Goal: Task Accomplishment & Management: Complete application form

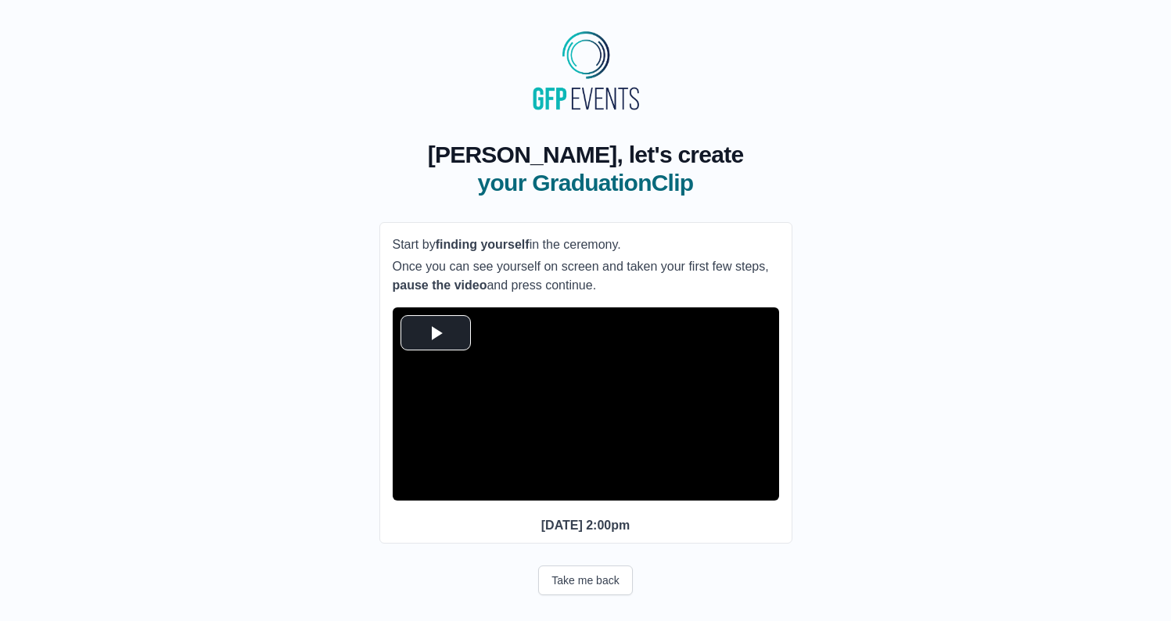
scroll to position [38, 0]
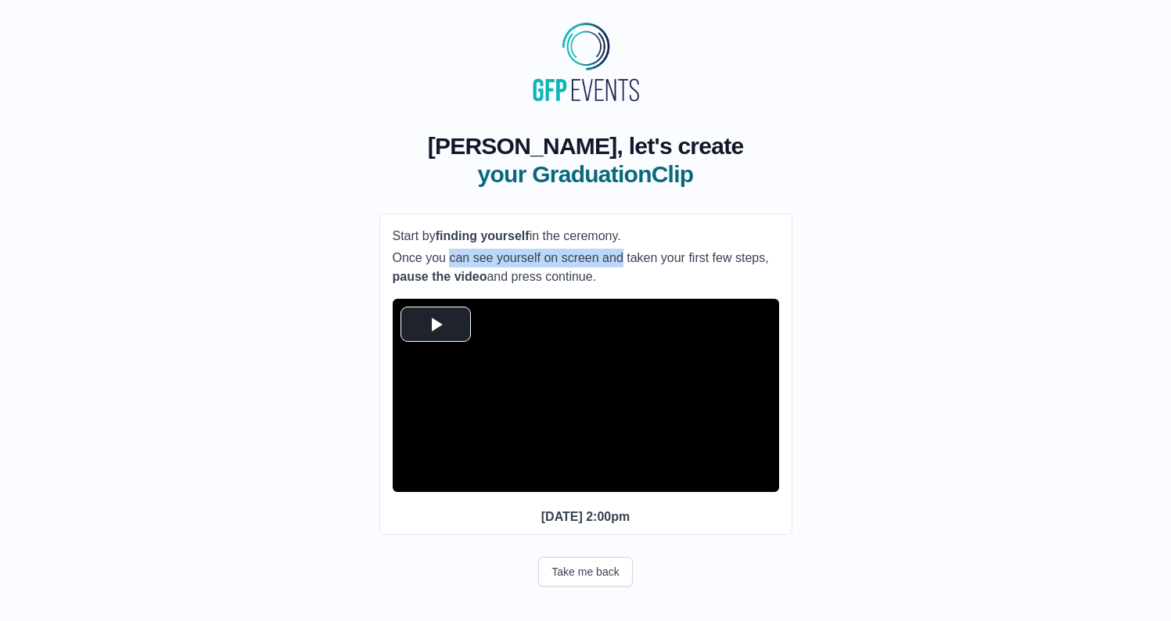
drag, startPoint x: 446, startPoint y: 231, endPoint x: 620, endPoint y: 231, distance: 174.4
click at [617, 249] on p "Once you can see yourself on screen and taken your first few steps, pause the v…" at bounding box center [586, 268] width 386 height 38
click at [621, 249] on p "Once you can see yourself on screen and taken your first few steps, pause the v…" at bounding box center [586, 268] width 386 height 38
click at [581, 574] on button "Take me back" at bounding box center [585, 572] width 94 height 30
click at [436, 325] on span "Video Player" at bounding box center [436, 325] width 0 height 0
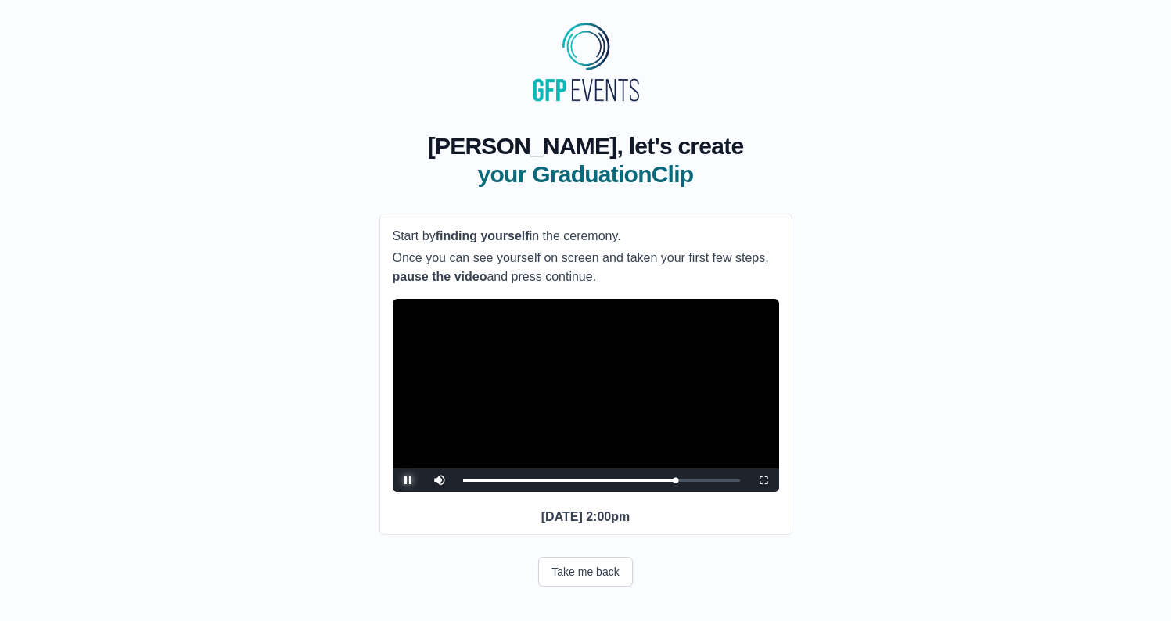
click at [408, 480] on span "Video Player" at bounding box center [408, 480] width 0 height 0
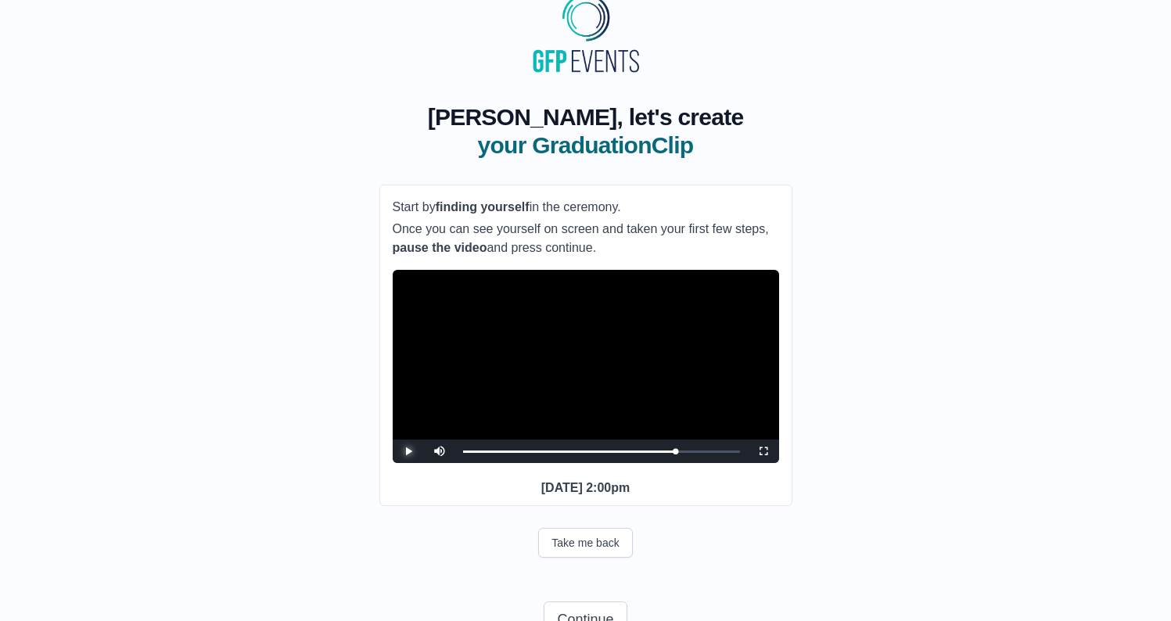
click at [408, 451] on span "Video Player" at bounding box center [408, 451] width 0 height 0
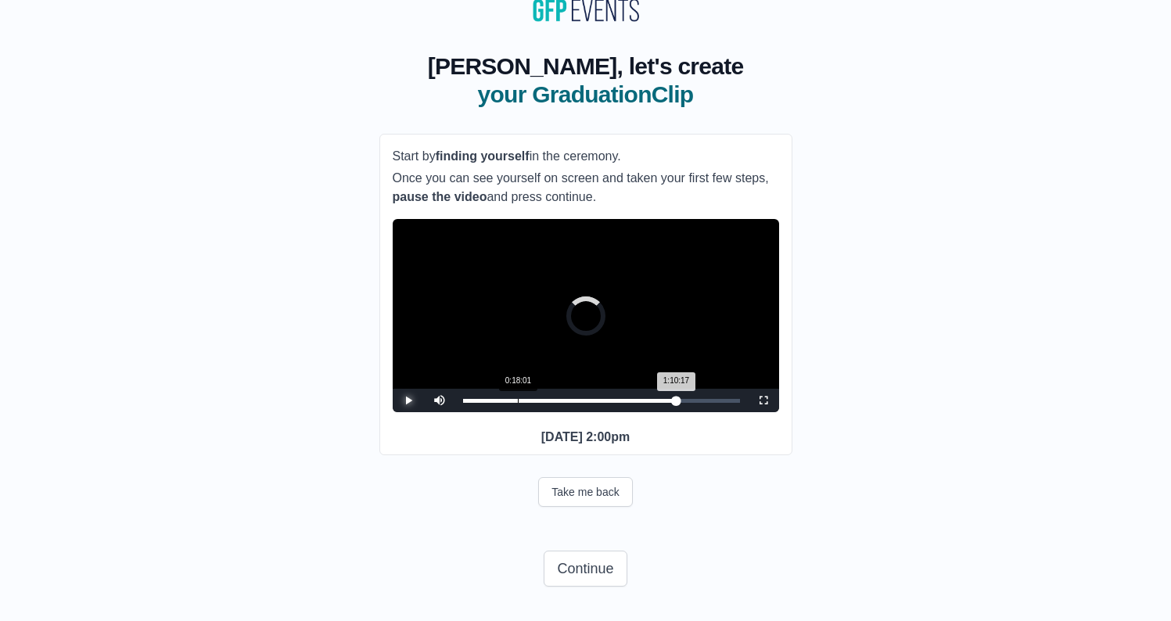
drag, startPoint x: 676, startPoint y: 399, endPoint x: 525, endPoint y: 397, distance: 150.9
click at [525, 397] on div "Loaded : 0% 0:18:01 1:10:17 Progress : 0%" at bounding box center [601, 400] width 292 height 23
drag, startPoint x: 522, startPoint y: 400, endPoint x: 598, endPoint y: 405, distance: 76.0
click at [598, 405] on div "Loaded : 0% 0:44:32 0:19:34 Progress : 0%" at bounding box center [601, 400] width 292 height 23
click at [647, 399] on div "Loaded : 0% 1:00:30 1:00:30 Progress : 0%" at bounding box center [601, 401] width 277 height 4
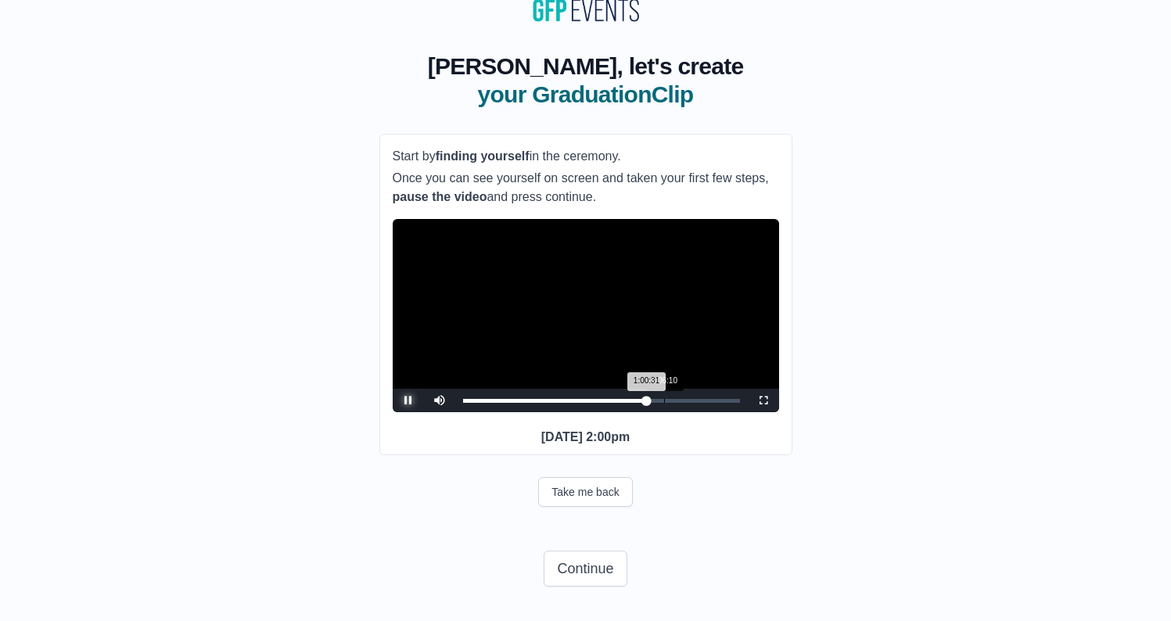
click at [664, 397] on div "Loaded : 0% 1:06:10 1:00:31 Progress : 0%" at bounding box center [601, 400] width 292 height 23
click at [408, 400] on span "Video Player" at bounding box center [408, 400] width 0 height 0
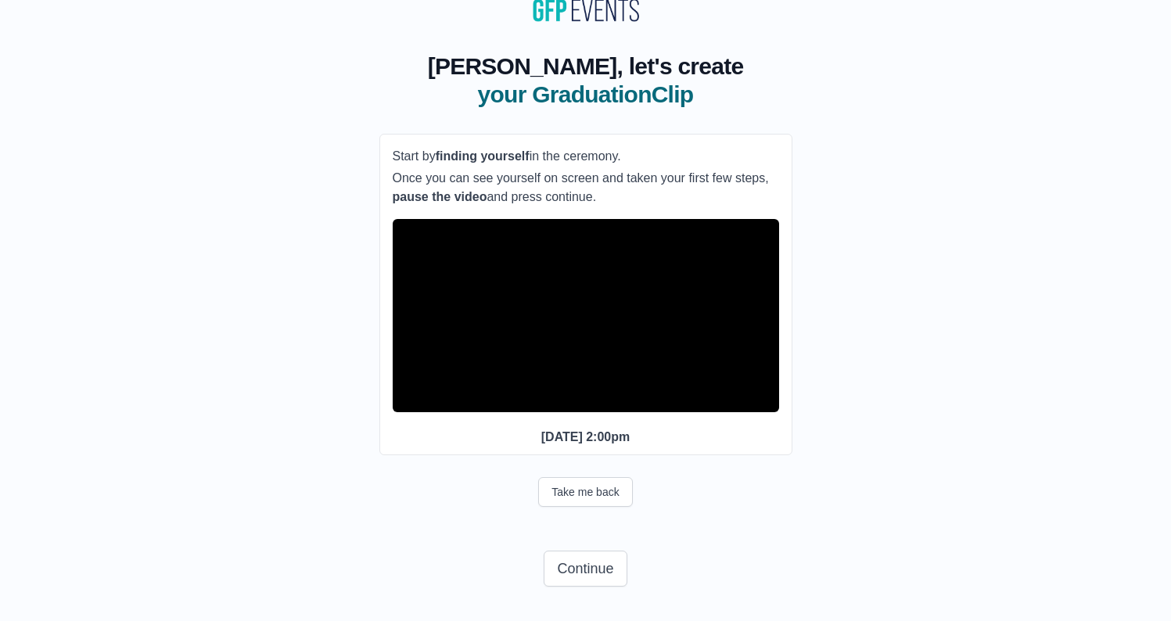
click at [408, 400] on span "Video Player" at bounding box center [408, 400] width 0 height 0
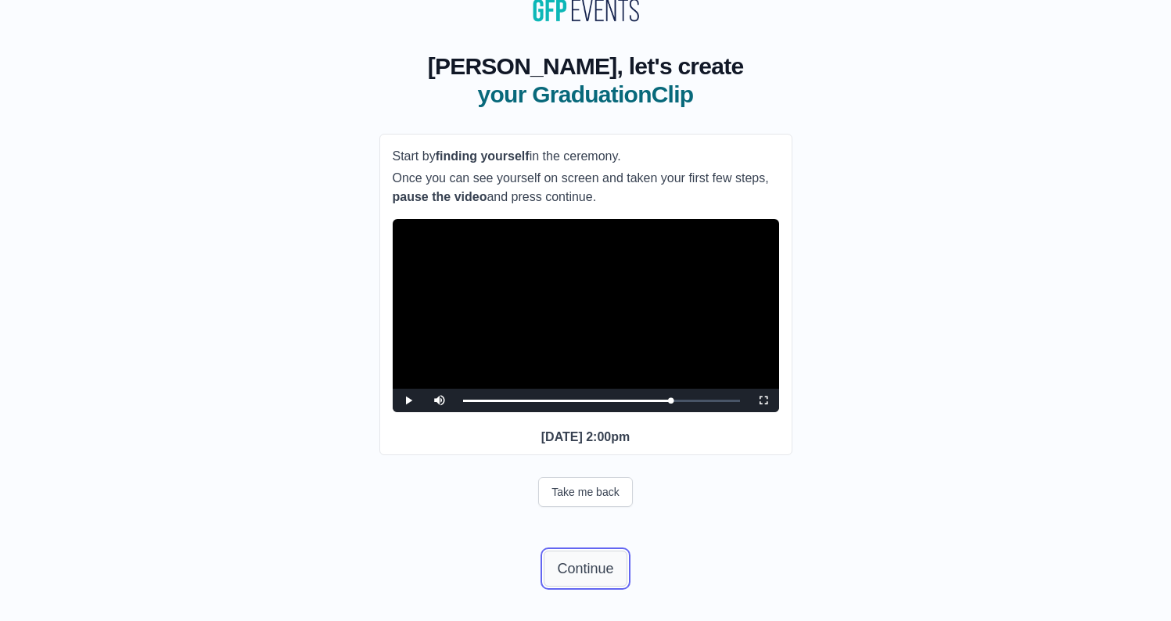
click at [575, 565] on button "Continue" at bounding box center [584, 569] width 83 height 36
click at [590, 554] on button "Continue" at bounding box center [584, 569] width 83 height 36
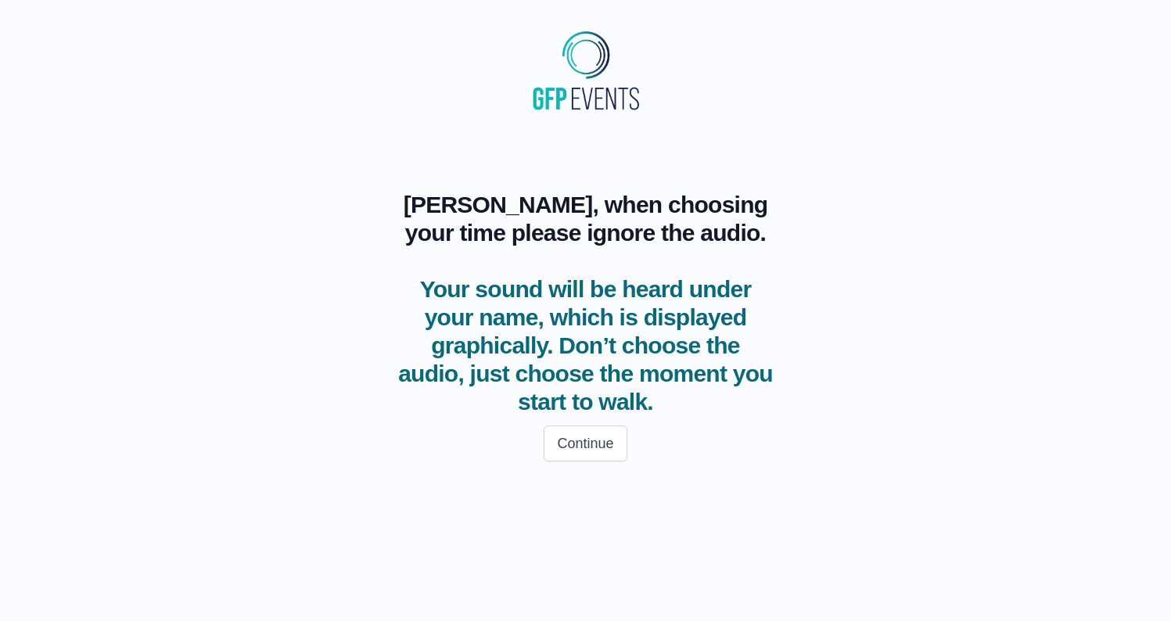
scroll to position [0, 0]
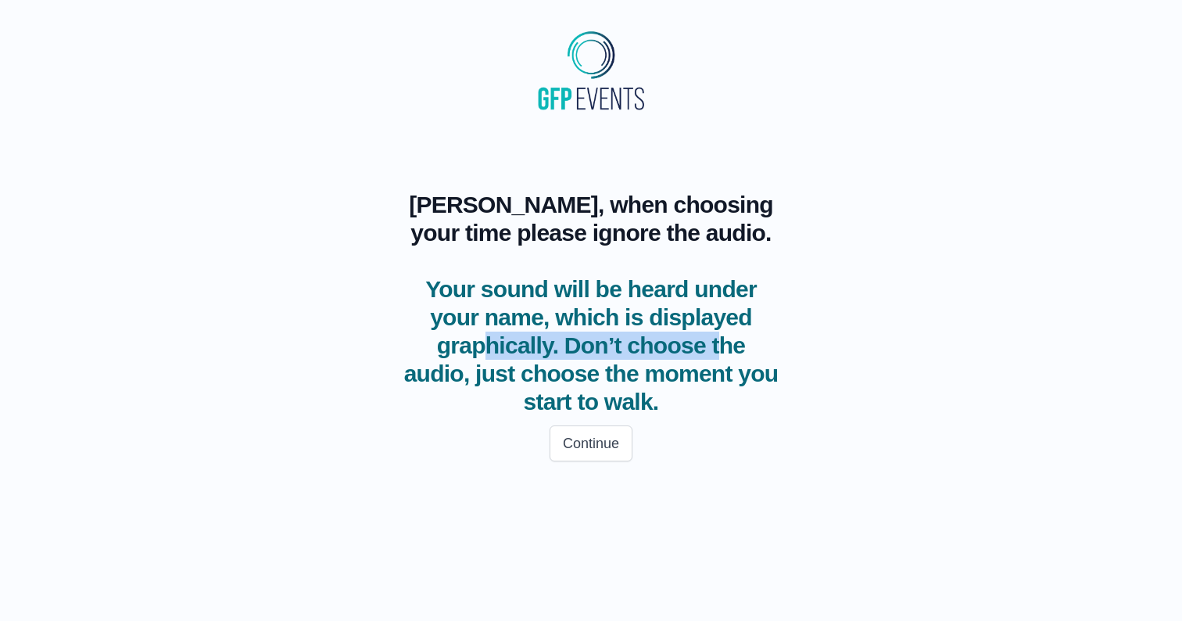
drag, startPoint x: 454, startPoint y: 349, endPoint x: 683, endPoint y: 352, distance: 229.9
click at [683, 352] on span "Your sound will be heard under your name, which is displayed graphically. Don’t…" at bounding box center [590, 345] width 375 height 141
click at [711, 350] on span "Your sound will be heard under your name, which is displayed graphically. Don’t…" at bounding box center [590, 345] width 375 height 141
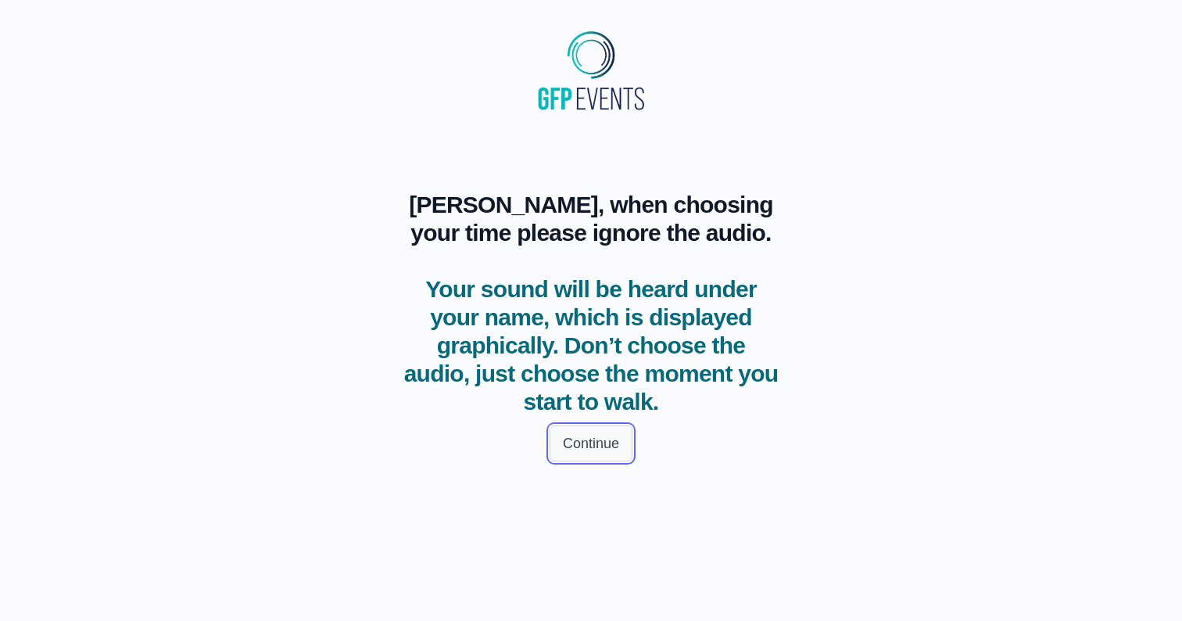
click at [595, 445] on button "Continue" at bounding box center [591, 443] width 83 height 36
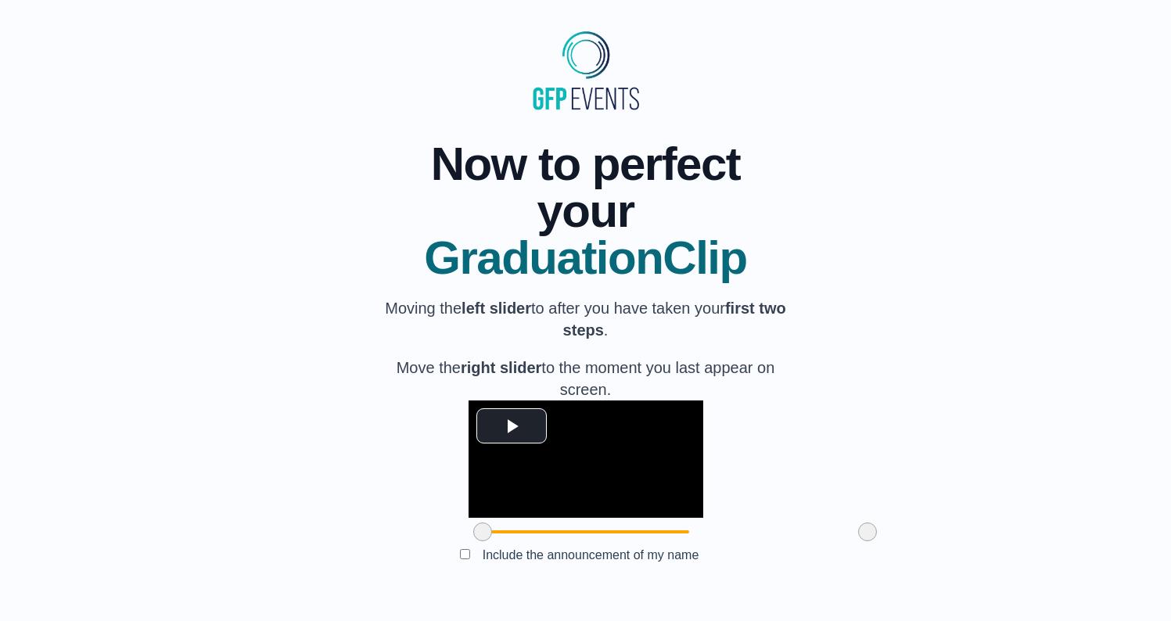
scroll to position [113, 0]
click at [511, 426] on span "Video Player" at bounding box center [511, 426] width 0 height 0
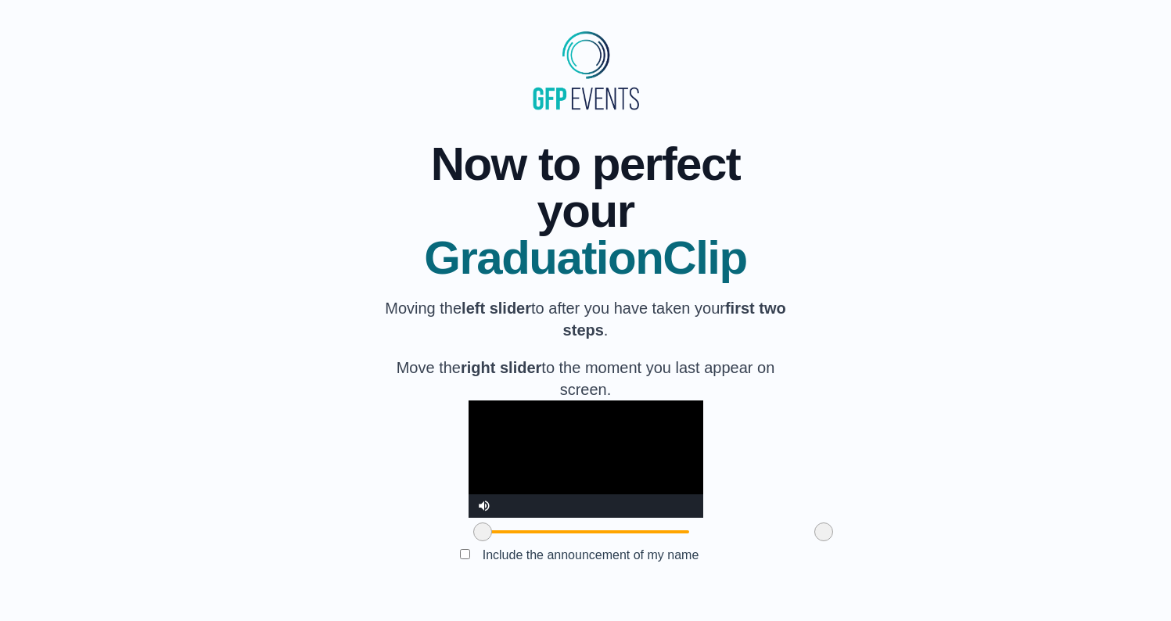
drag, startPoint x: 780, startPoint y: 530, endPoint x: 737, endPoint y: 526, distance: 44.0
click at [814, 526] on span at bounding box center [823, 531] width 19 height 19
drag, startPoint x: 392, startPoint y: 533, endPoint x: 364, endPoint y: 531, distance: 28.2
click at [364, 531] on div "**********" at bounding box center [585, 355] width 1121 height 479
drag, startPoint x: 393, startPoint y: 533, endPoint x: 442, endPoint y: 538, distance: 49.5
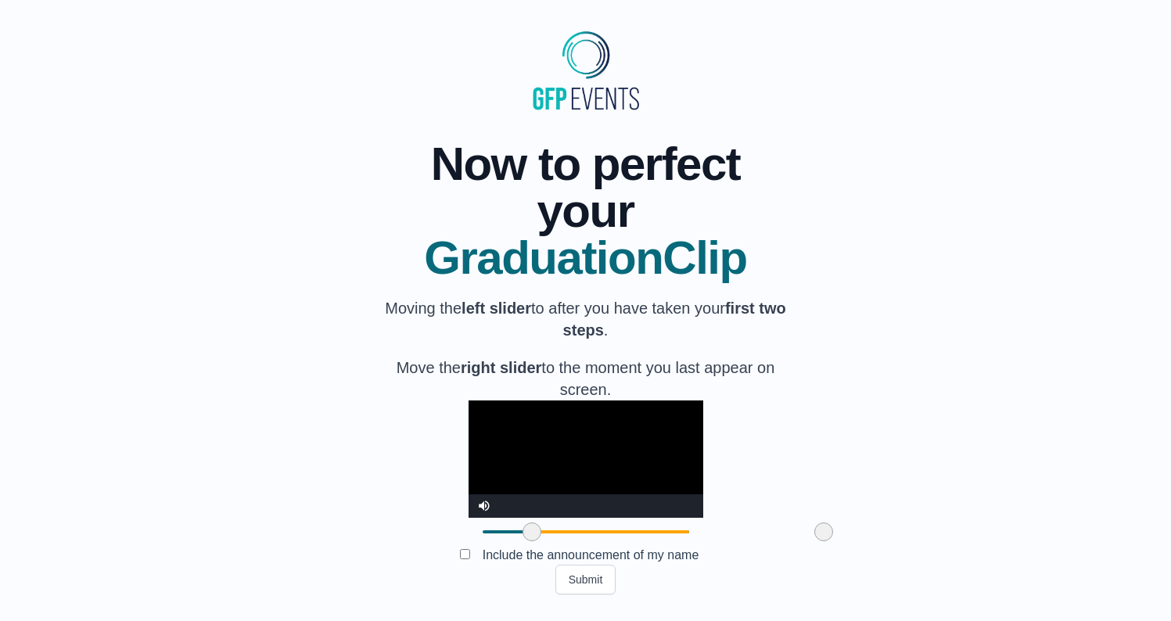
click at [522, 538] on span at bounding box center [531, 531] width 19 height 19
click at [586, 579] on button "Submit" at bounding box center [585, 580] width 61 height 30
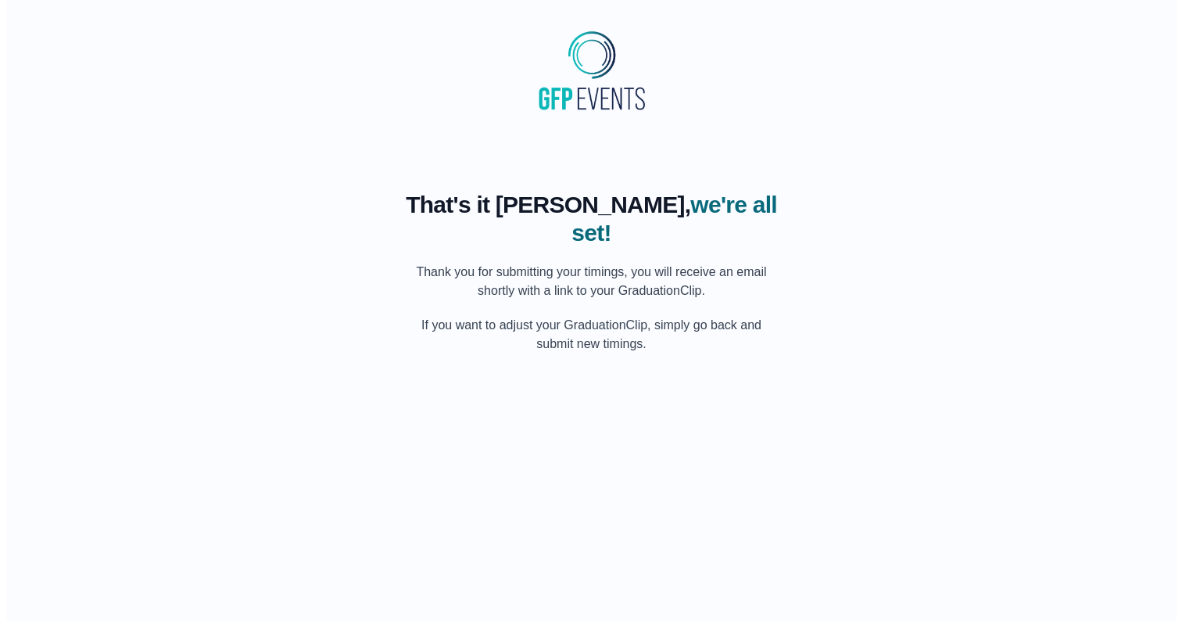
scroll to position [0, 0]
drag, startPoint x: 500, startPoint y: 299, endPoint x: 685, endPoint y: 296, distance: 185.4
click at [676, 316] on p "If you want to adjust your GraduationClip, simply go back and submit new timing…" at bounding box center [590, 335] width 375 height 38
click at [710, 316] on p "If you want to adjust your GraduationClip, simply go back and submit new timing…" at bounding box center [590, 335] width 375 height 38
drag, startPoint x: 705, startPoint y: 296, endPoint x: 499, endPoint y: 304, distance: 206.6
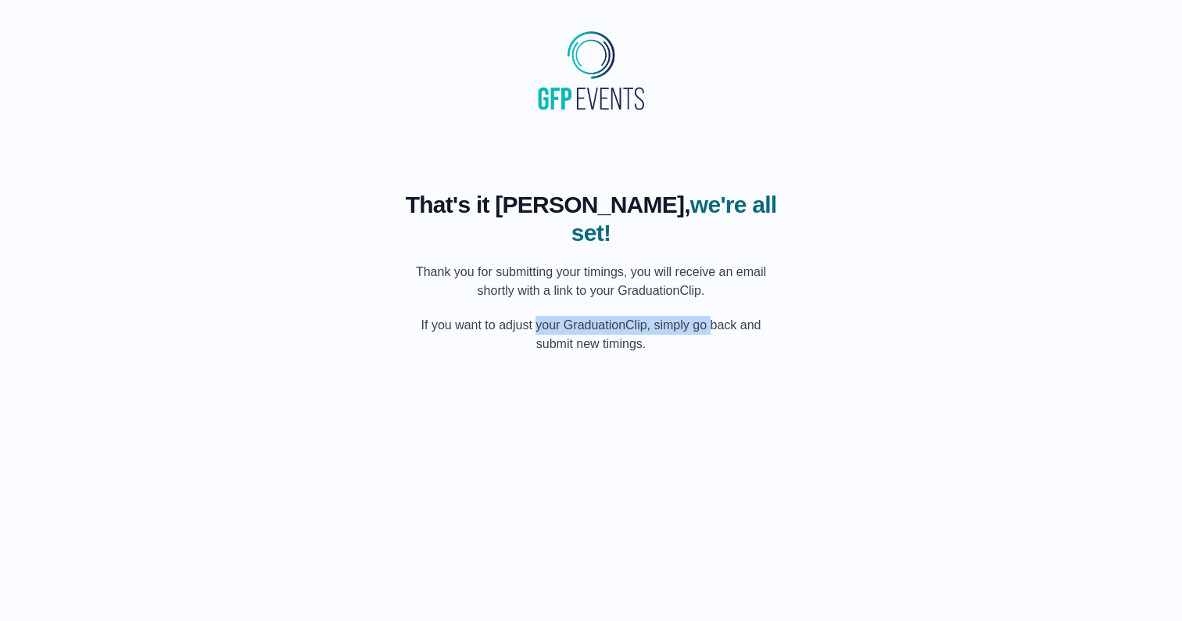
click at [522, 316] on p "If you want to adjust your GraduationClip, simply go back and submit new timing…" at bounding box center [590, 335] width 375 height 38
click at [499, 316] on p "If you want to adjust your GraduationClip, simply go back and submit new timing…" at bounding box center [590, 335] width 375 height 38
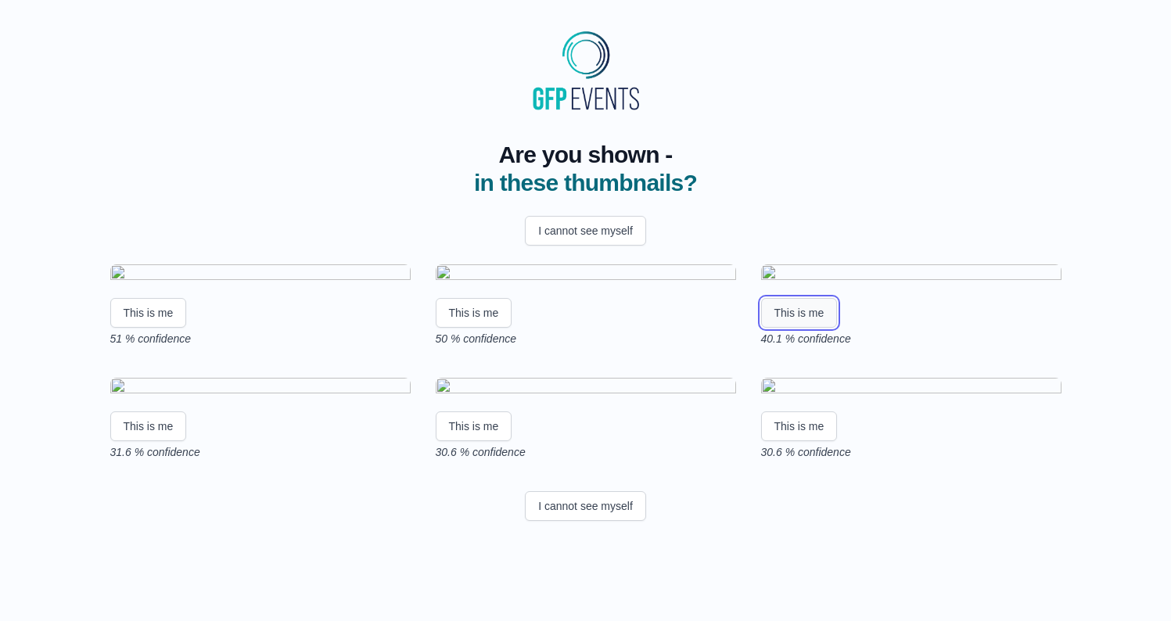
click at [805, 328] on button "This is me" at bounding box center [799, 313] width 77 height 30
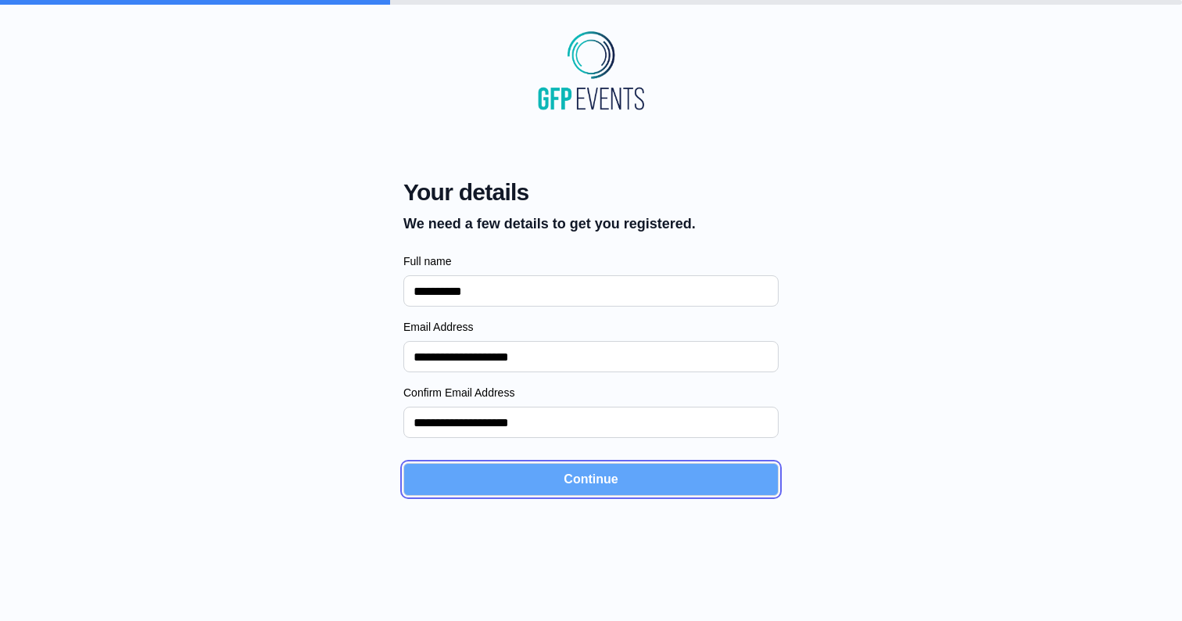
click at [583, 483] on button "Continue" at bounding box center [590, 479] width 375 height 33
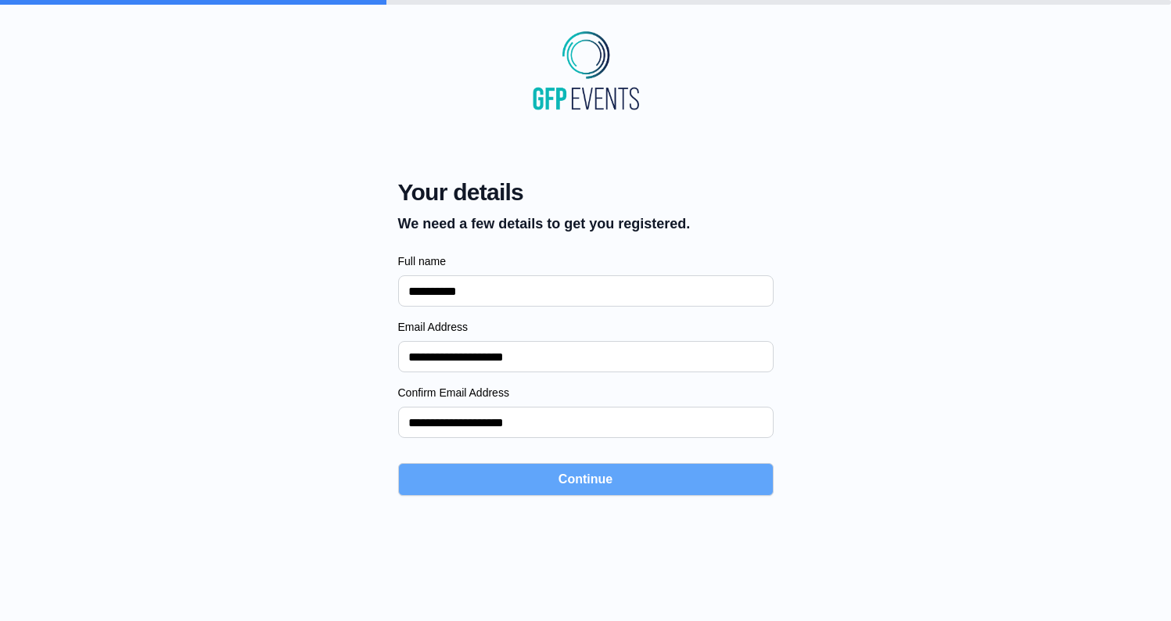
select select "**********"
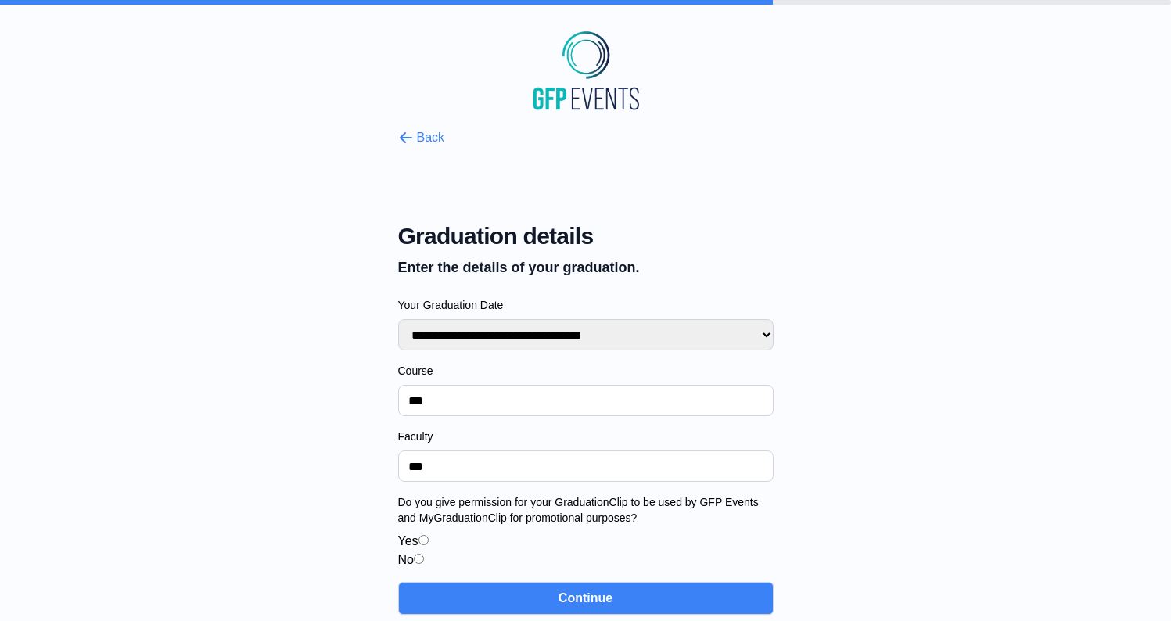
click at [464, 394] on input "***" at bounding box center [585, 400] width 375 height 31
paste input "**********"
type input "**********"
click at [474, 462] on input "***" at bounding box center [585, 465] width 375 height 31
drag, startPoint x: 473, startPoint y: 464, endPoint x: 437, endPoint y: 463, distance: 36.0
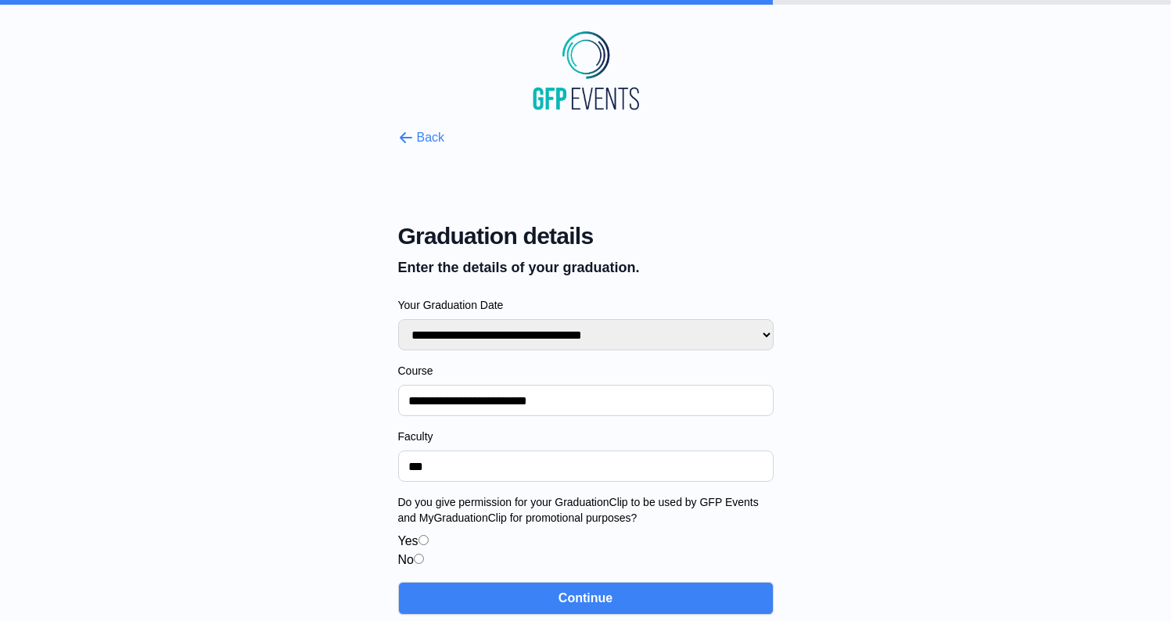
click at [439, 463] on input "***" at bounding box center [585, 465] width 375 height 31
drag, startPoint x: 447, startPoint y: 461, endPoint x: 380, endPoint y: 468, distance: 67.6
click at [380, 468] on div "**********" at bounding box center [585, 365] width 1121 height 499
paste input "**********"
drag, startPoint x: 467, startPoint y: 464, endPoint x: 364, endPoint y: 469, distance: 103.4
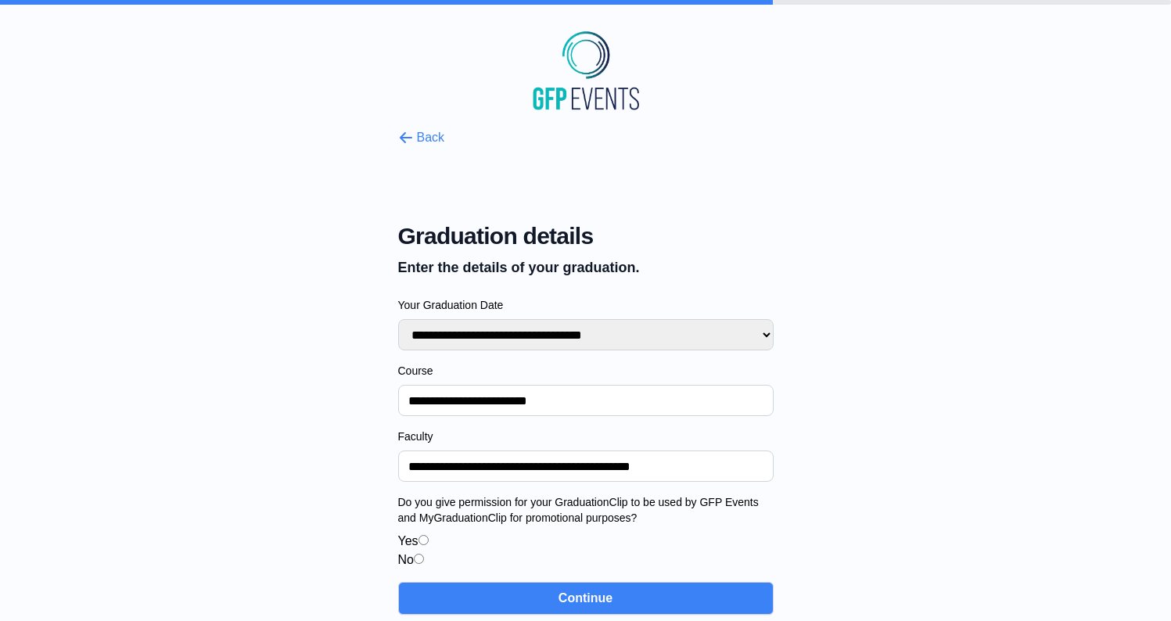
click at [364, 469] on div "**********" at bounding box center [585, 365] width 1121 height 499
click at [651, 464] on input "**********" at bounding box center [585, 465] width 375 height 31
click at [409, 465] on input "**********" at bounding box center [585, 465] width 375 height 31
type input "**********"
click at [301, 518] on div "**********" at bounding box center [585, 365] width 1121 height 499
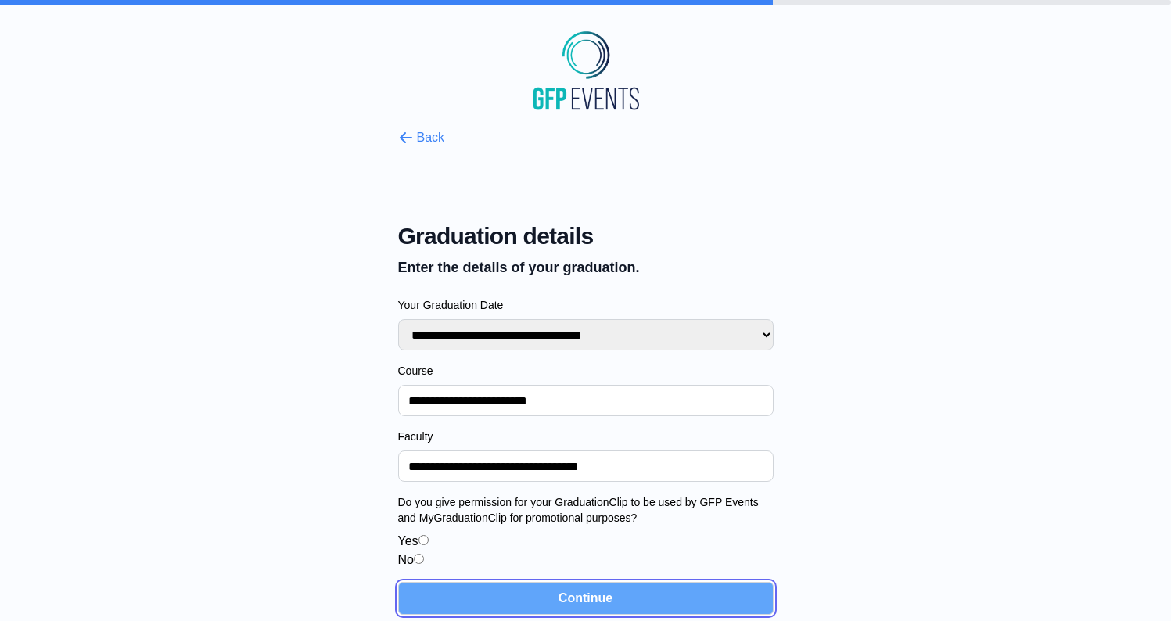
click at [600, 598] on button "Continue" at bounding box center [585, 598] width 375 height 33
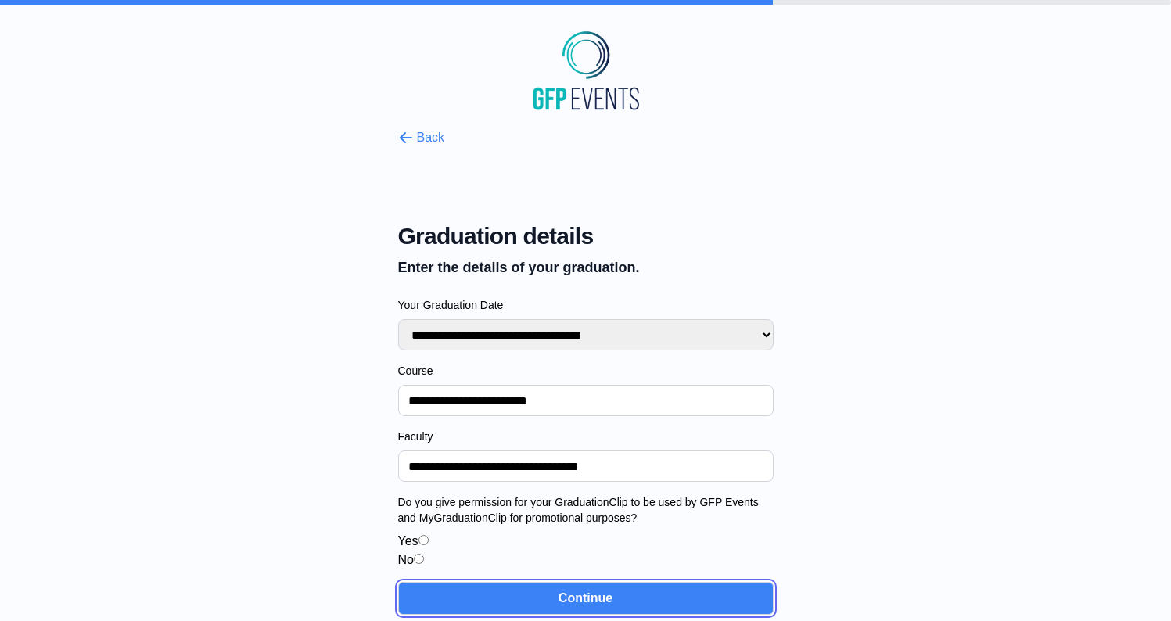
scroll to position [19, 0]
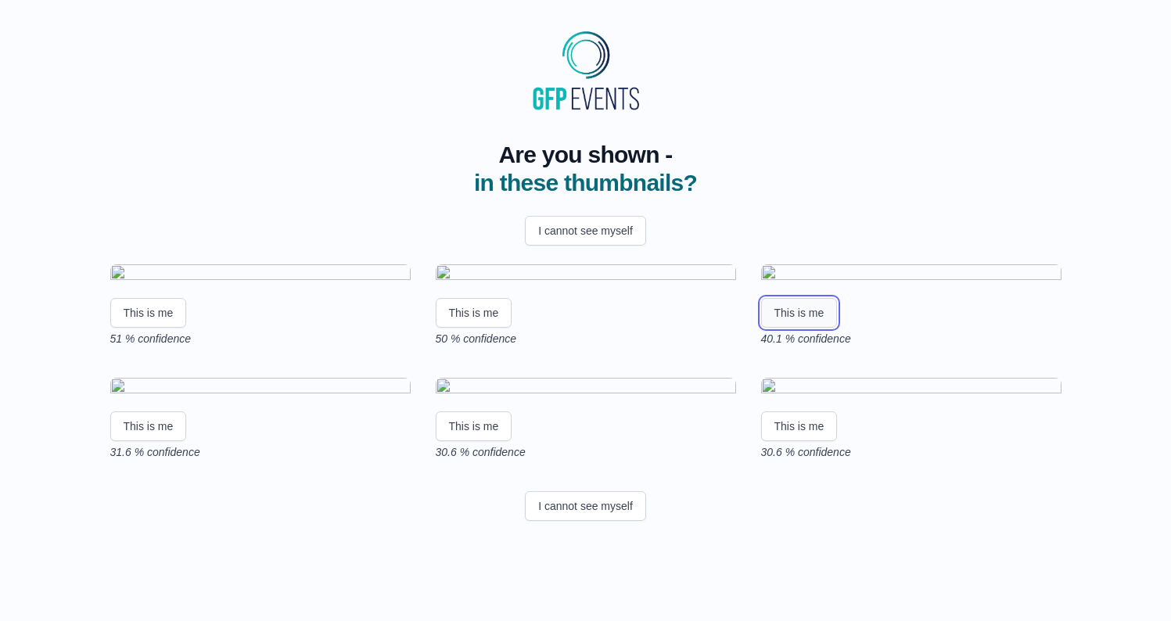
click at [796, 328] on button "This is me" at bounding box center [799, 313] width 77 height 30
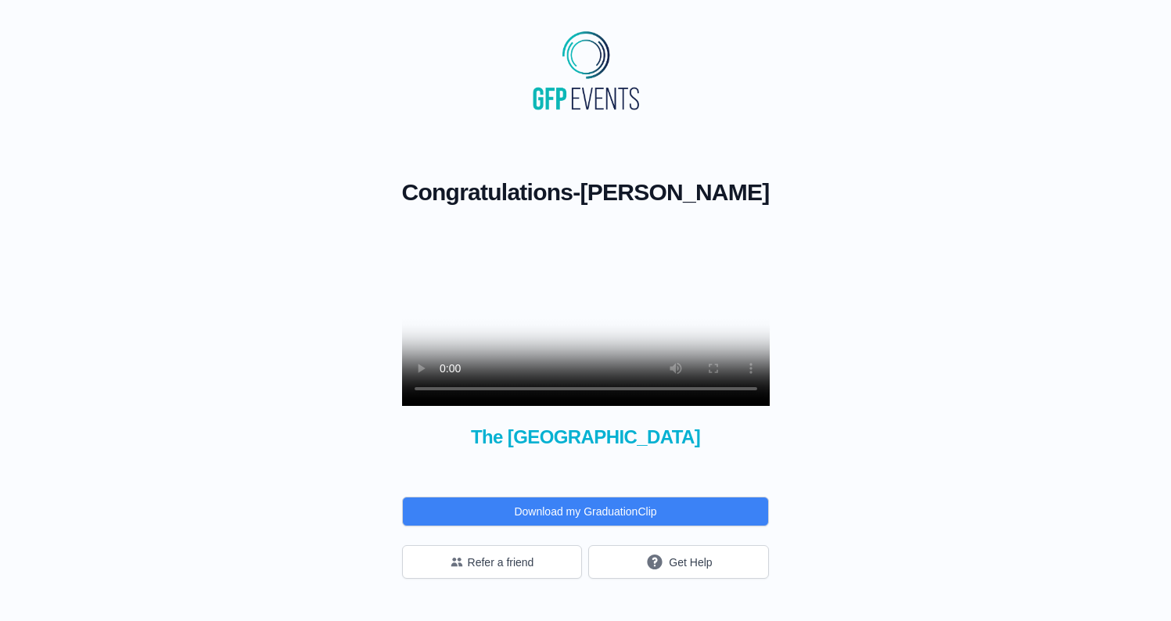
scroll to position [10, 0]
click at [683, 570] on button "Get Help" at bounding box center [678, 562] width 181 height 34
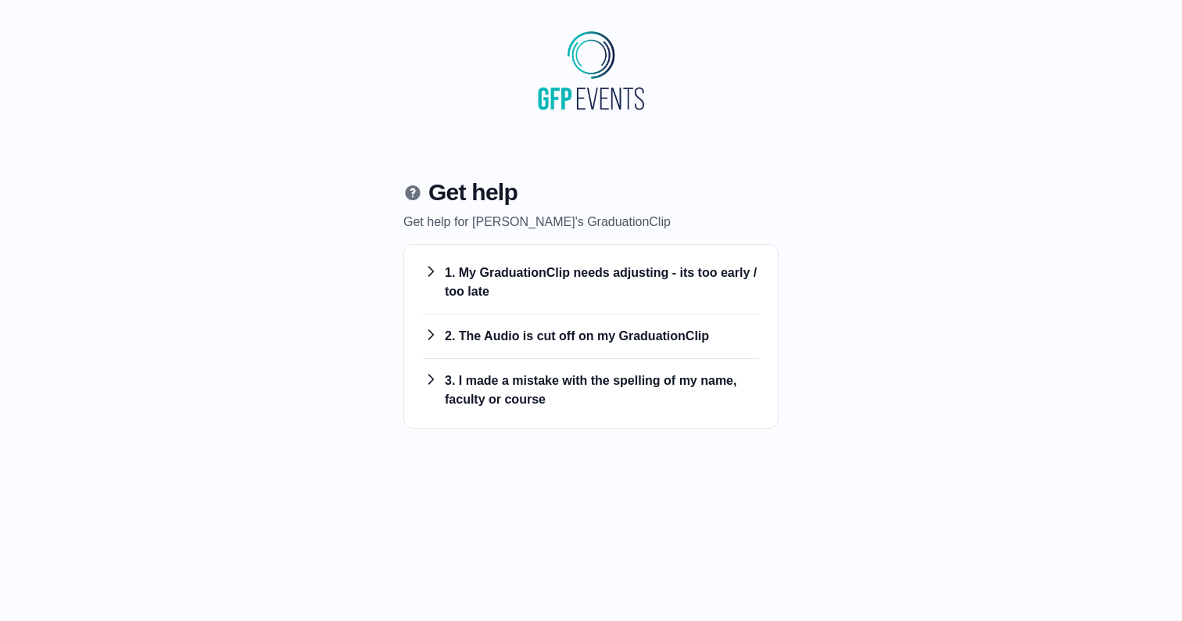
click at [559, 274] on h3 "1. My GraduationClip needs adjusting - its too early / too late" at bounding box center [591, 283] width 336 height 38
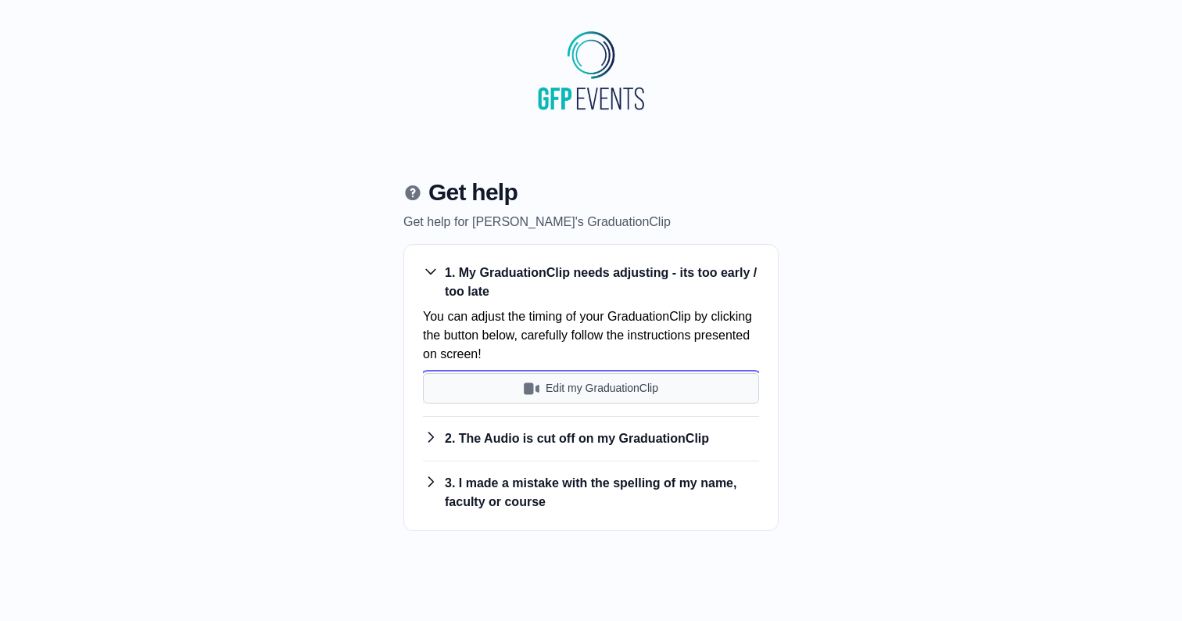
click at [581, 392] on button "Edit my GraduationClip" at bounding box center [591, 388] width 336 height 30
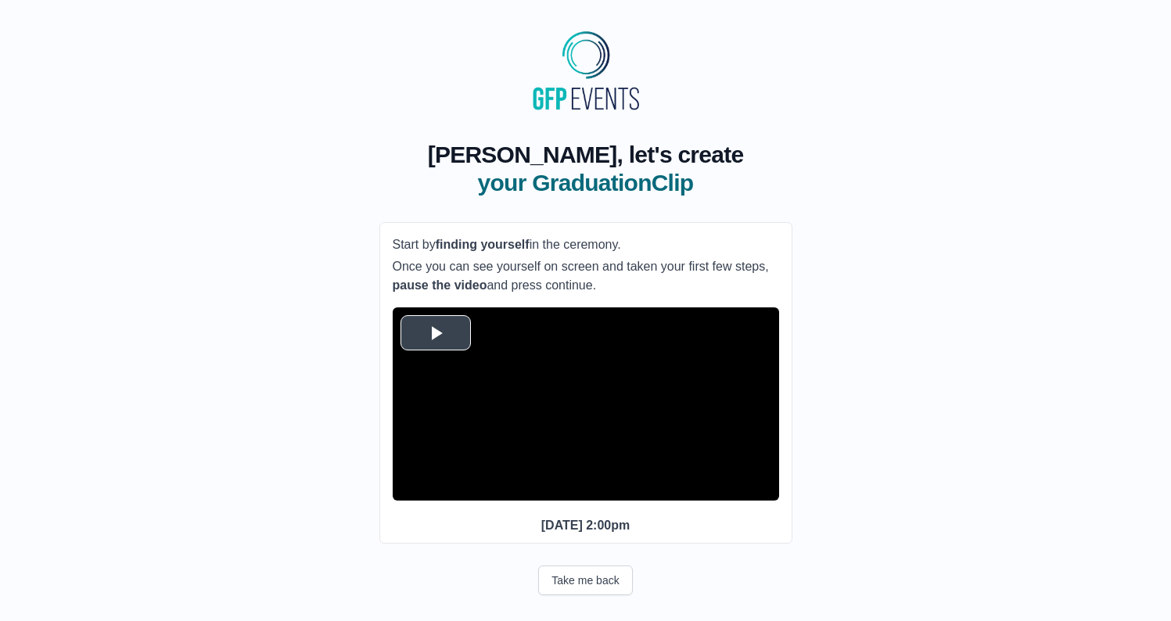
click at [436, 333] on span "Video Player" at bounding box center [436, 333] width 0 height 0
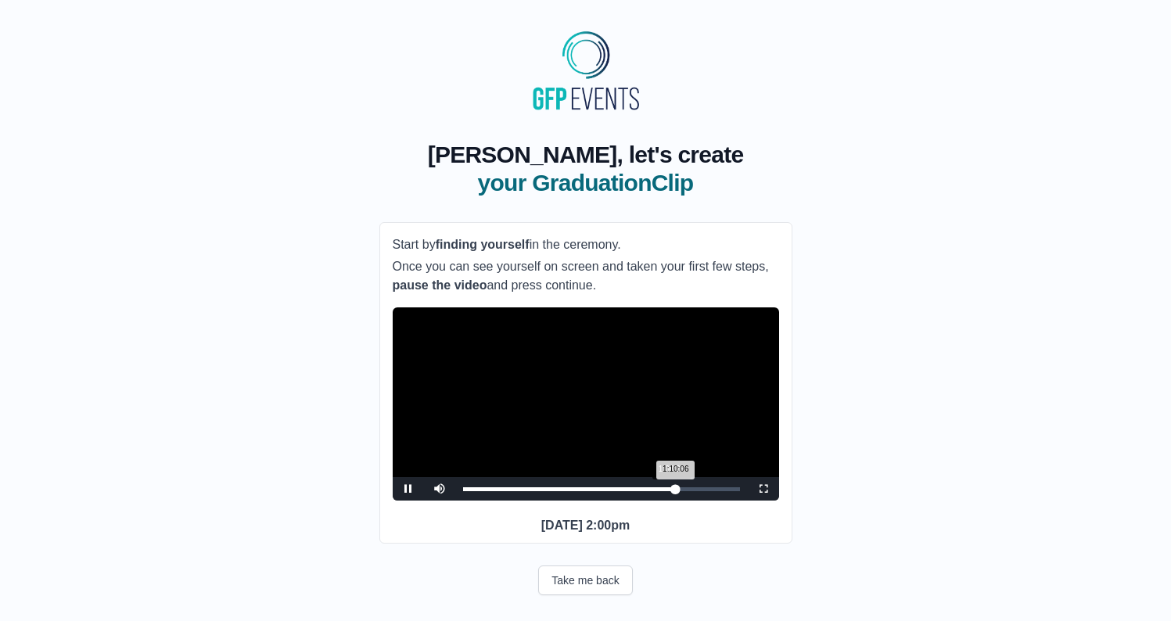
click at [671, 491] on div "1:10:06 Progress : 0%" at bounding box center [569, 489] width 213 height 4
click at [669, 491] on div "1:07:58 Progress : 0%" at bounding box center [566, 489] width 206 height 4
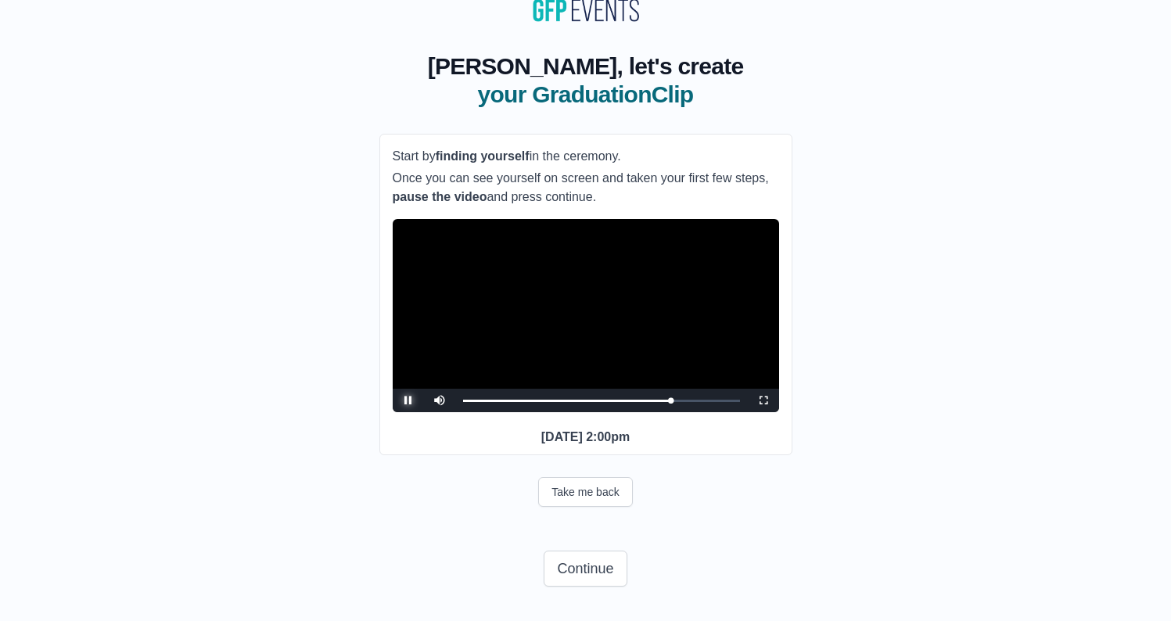
click at [408, 400] on span "Video Player" at bounding box center [408, 400] width 0 height 0
click at [576, 568] on button "Continue" at bounding box center [584, 569] width 83 height 36
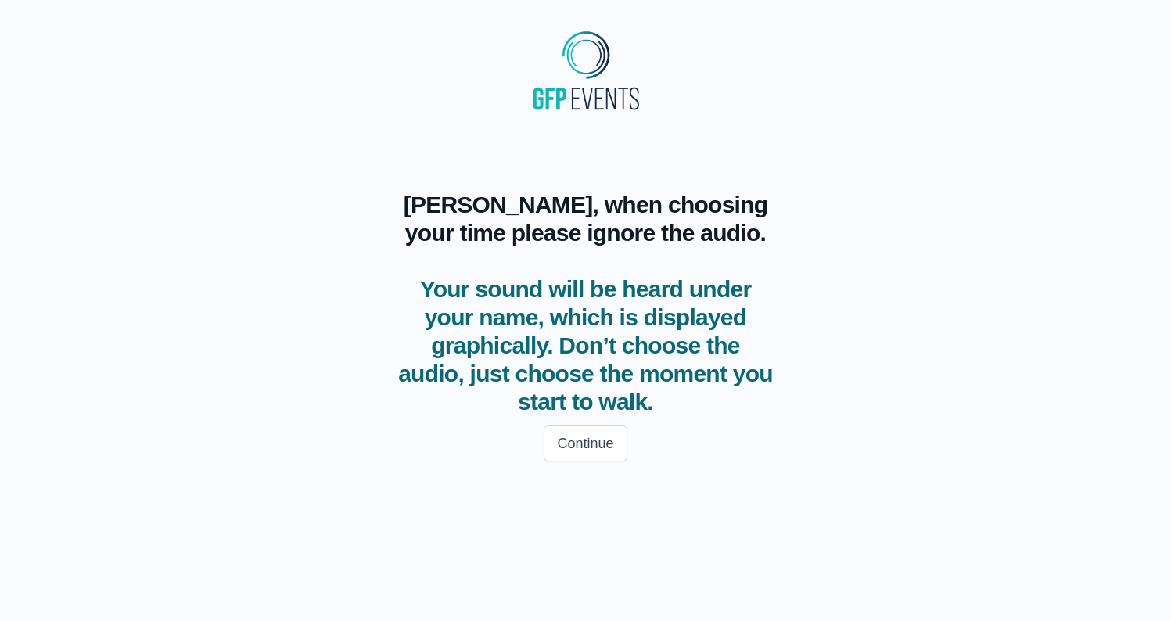
scroll to position [0, 0]
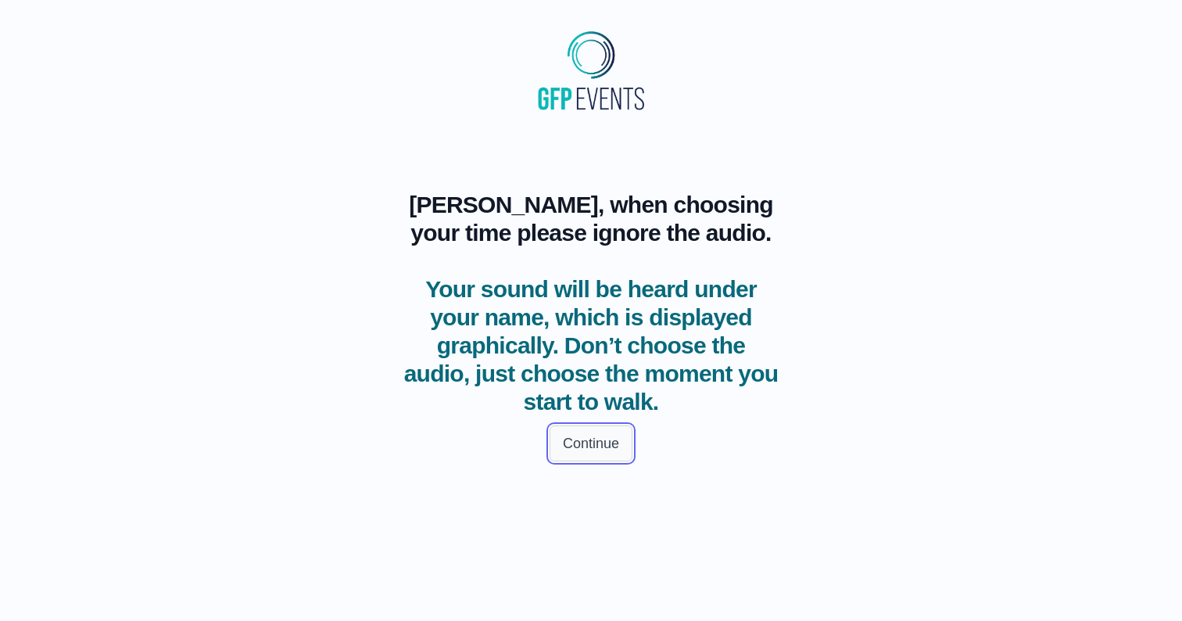
click at [565, 452] on button "Continue" at bounding box center [591, 443] width 83 height 36
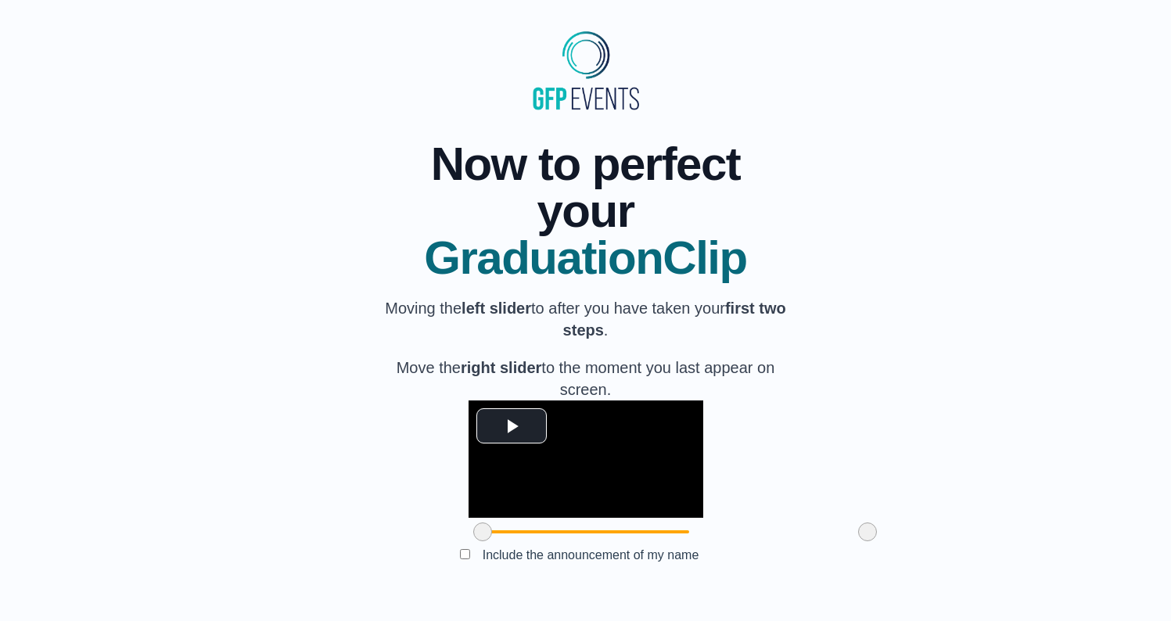
scroll to position [113, 0]
drag, startPoint x: 395, startPoint y: 534, endPoint x: 463, endPoint y: 531, distance: 68.1
click at [541, 531] on span at bounding box center [550, 531] width 19 height 19
drag, startPoint x: 776, startPoint y: 535, endPoint x: 746, endPoint y: 524, distance: 31.7
click at [828, 524] on span at bounding box center [837, 531] width 19 height 19
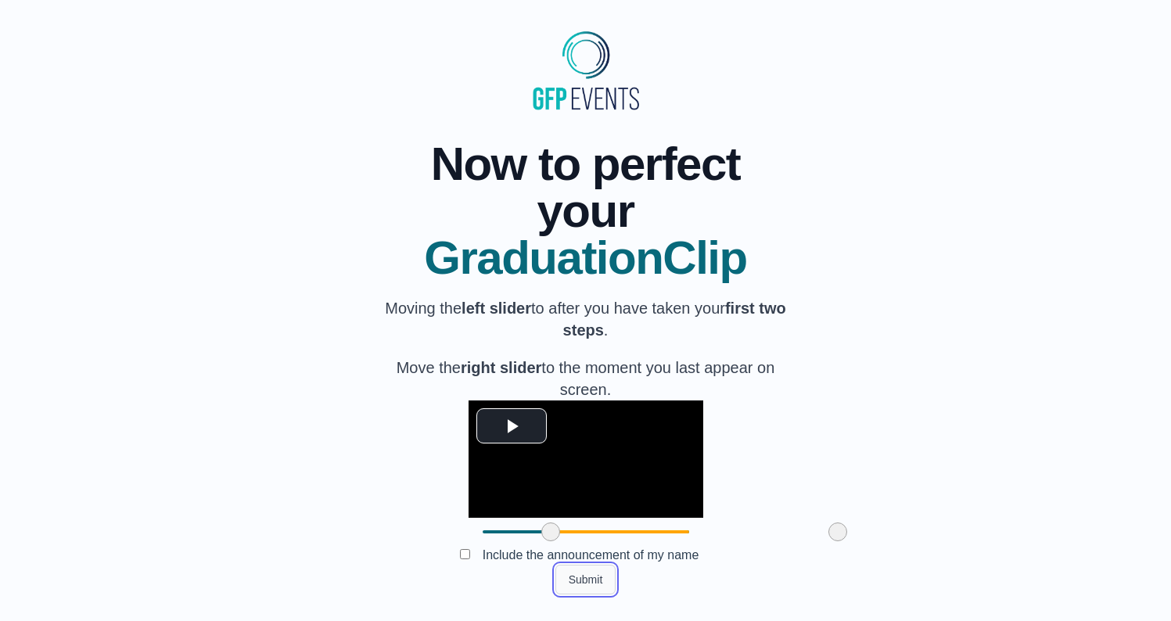
click at [591, 575] on button "Submit" at bounding box center [585, 580] width 61 height 30
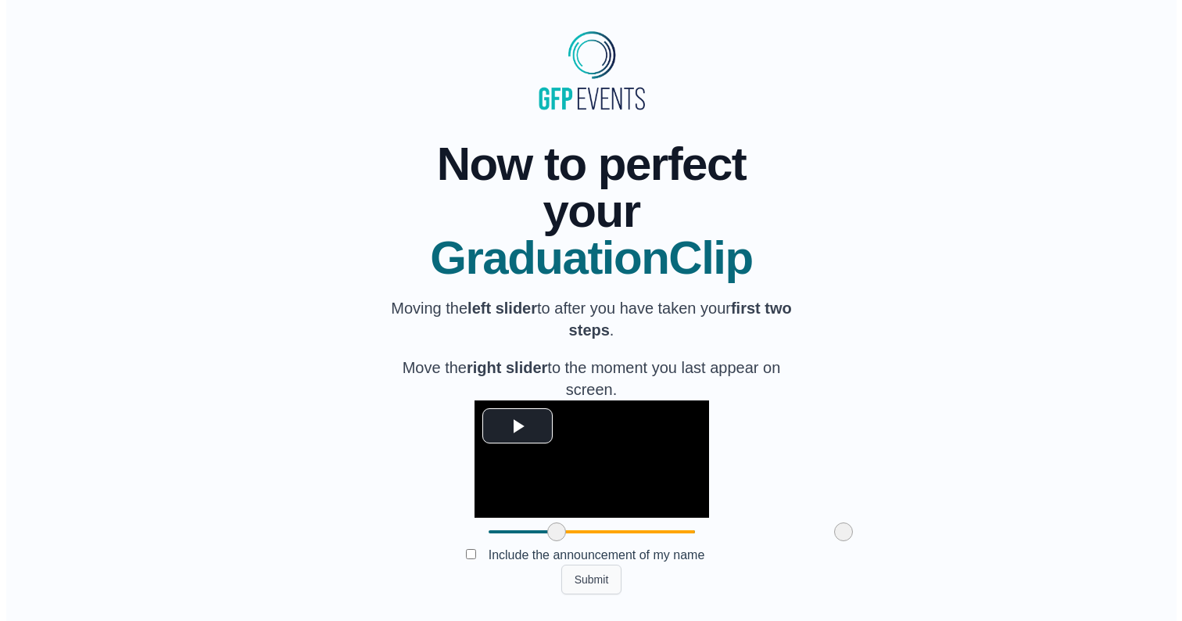
scroll to position [0, 0]
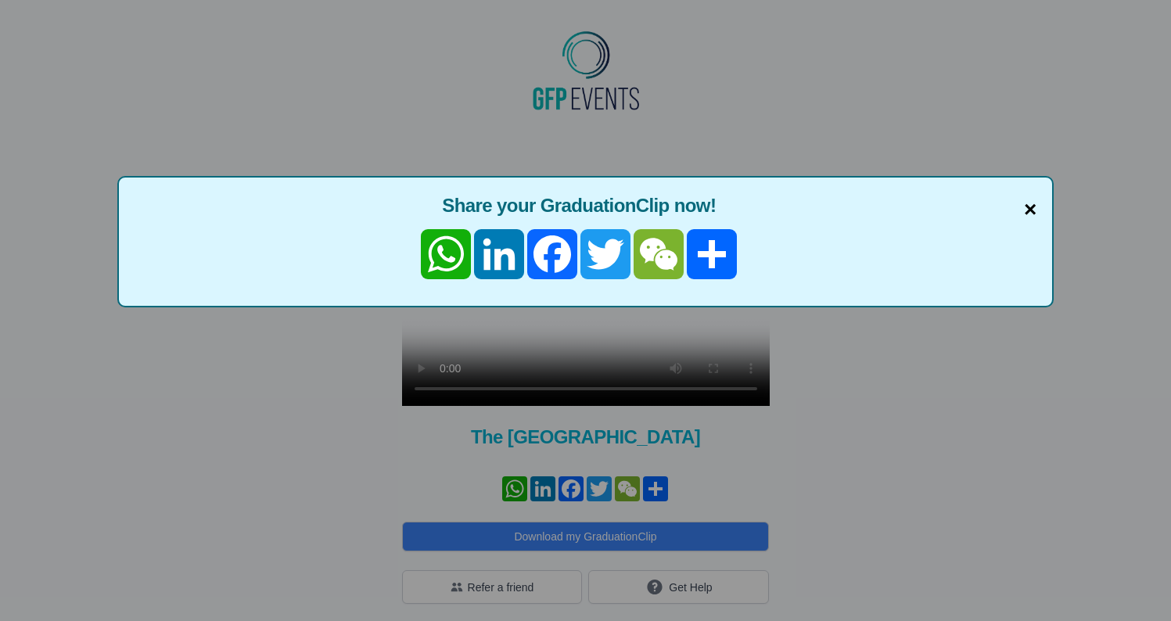
click at [1028, 210] on span "×" at bounding box center [1030, 209] width 13 height 33
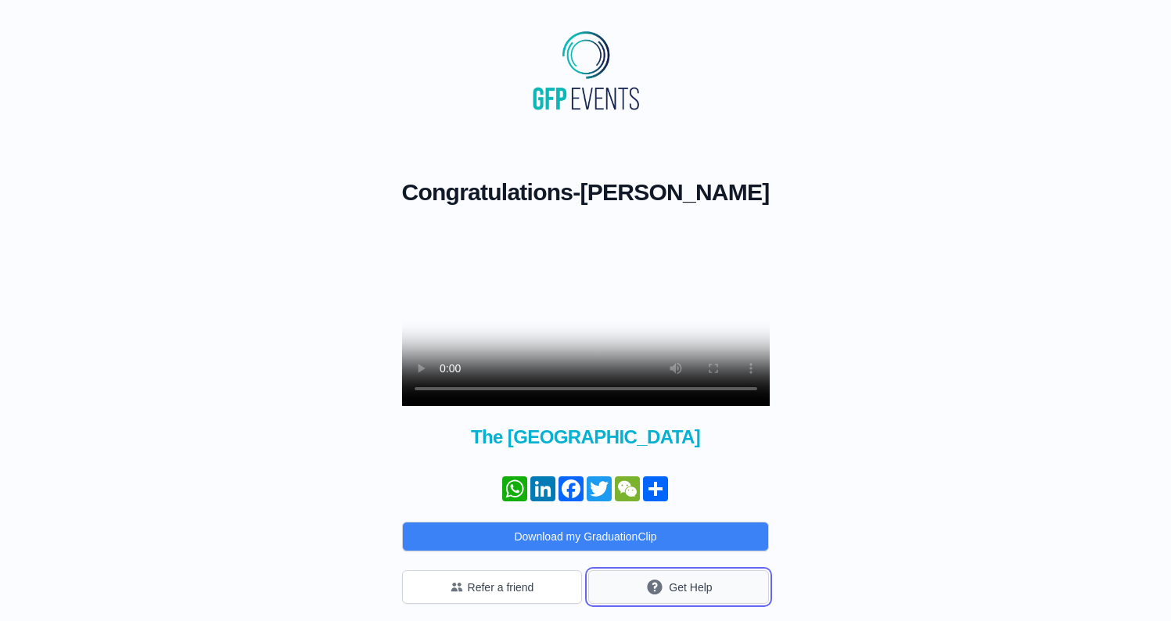
click at [685, 604] on button "Get Help" at bounding box center [678, 587] width 181 height 34
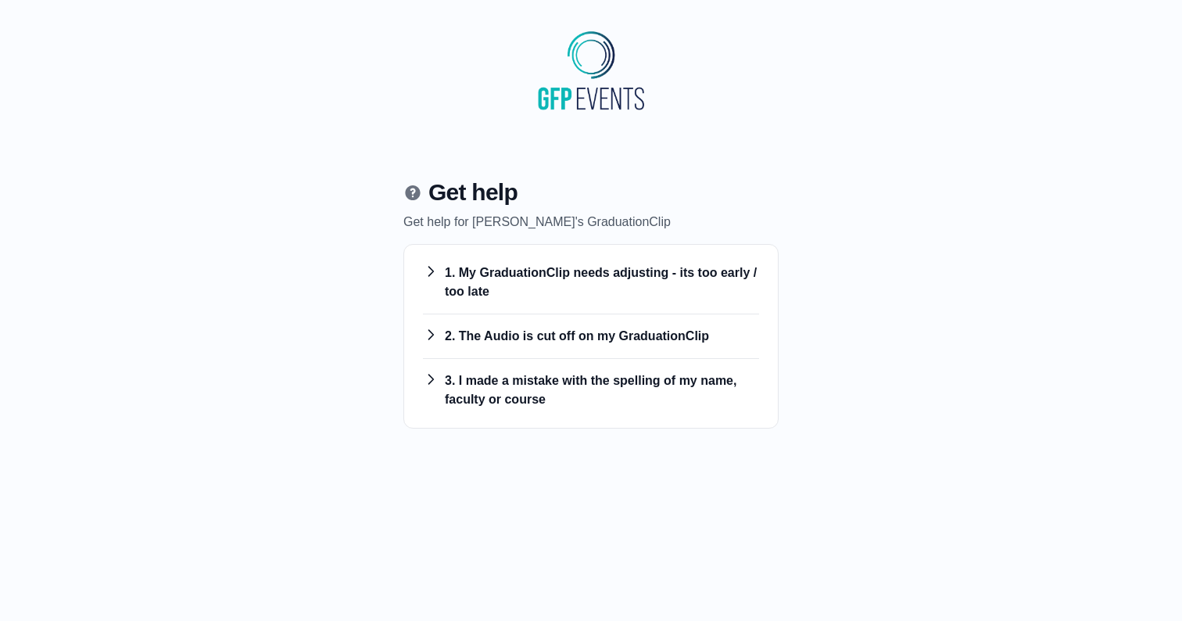
click at [551, 393] on h3 "3. I made a mistake with the spelling of my name, faculty or course" at bounding box center [591, 390] width 336 height 38
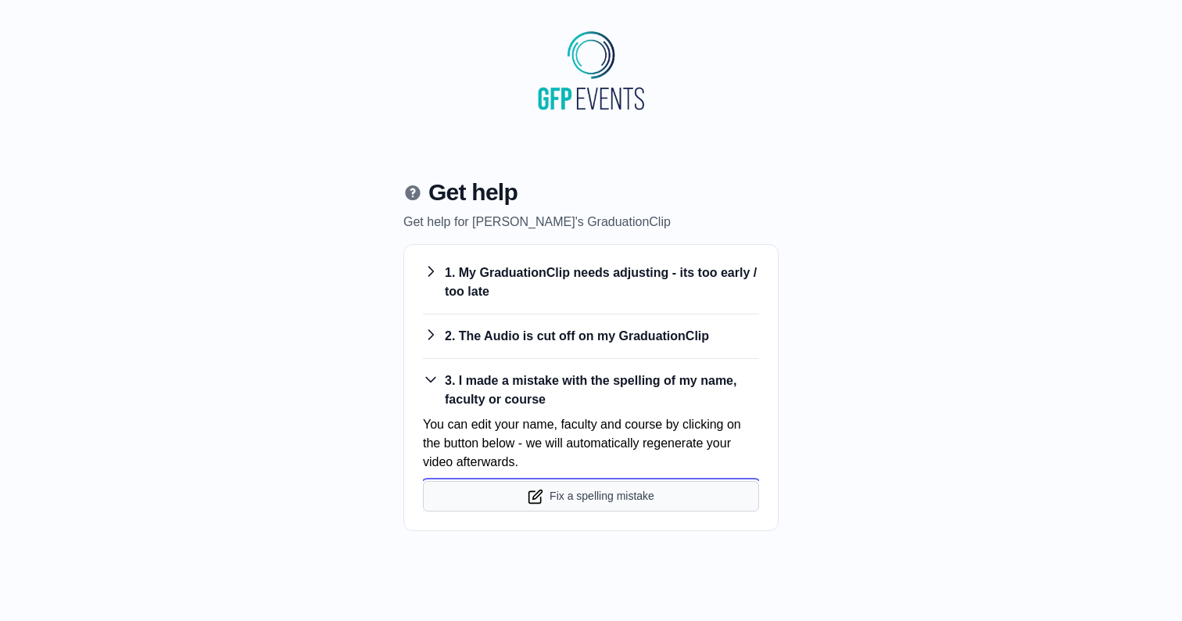
click at [587, 495] on button "Fix a spelling mistake" at bounding box center [591, 496] width 336 height 30
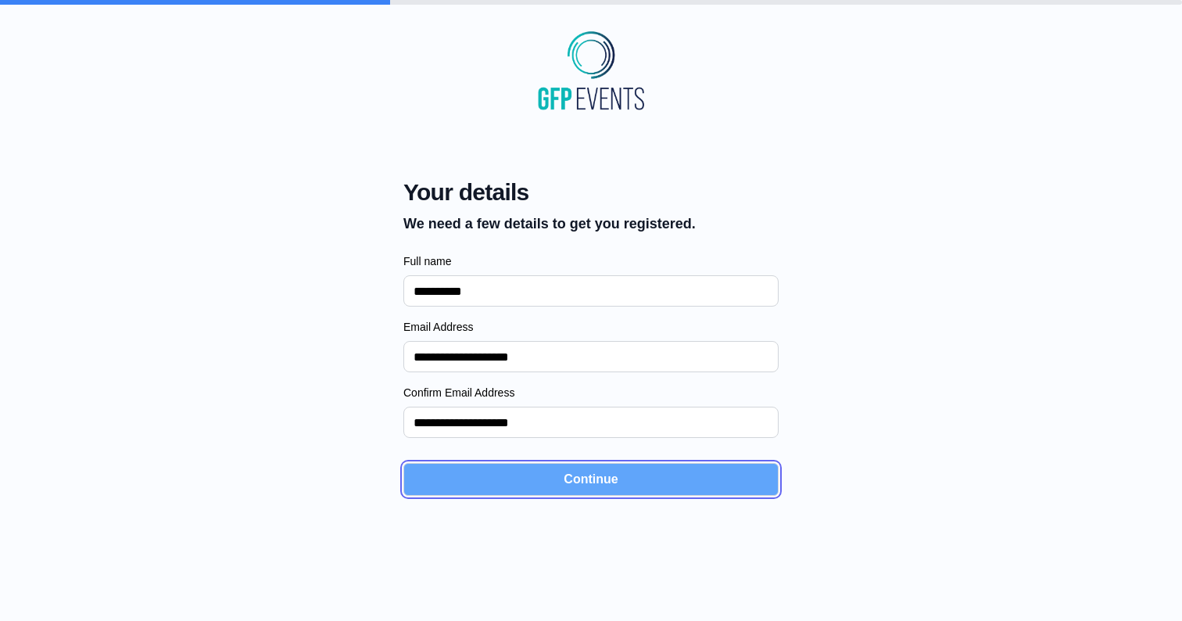
click at [561, 483] on button "Continue" at bounding box center [590, 479] width 375 height 33
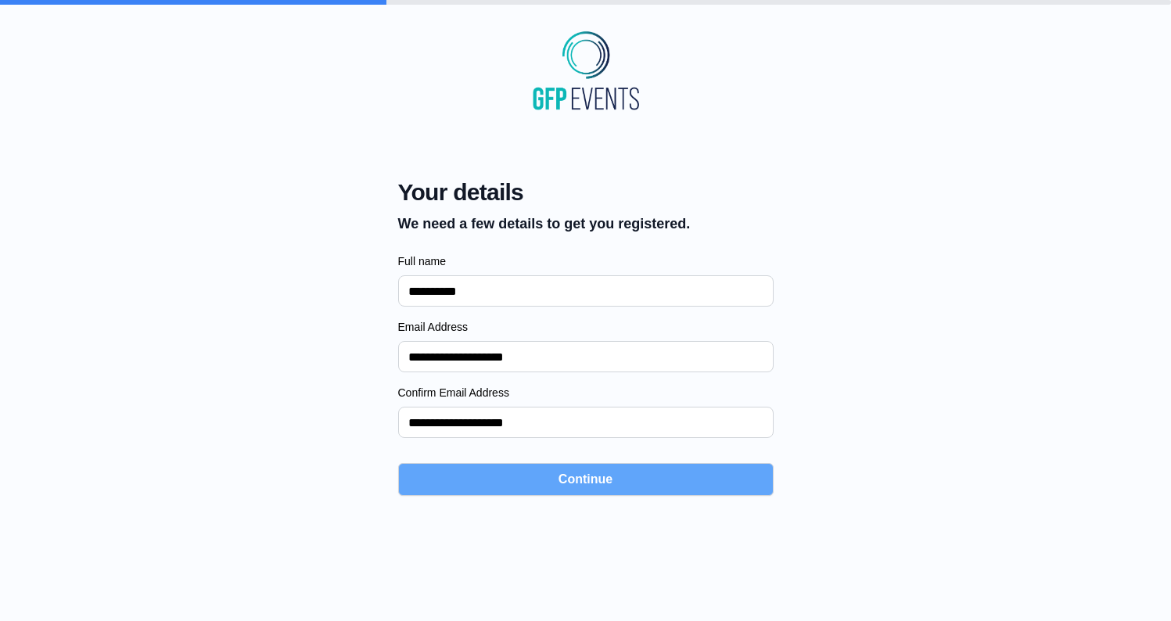
select select "**********"
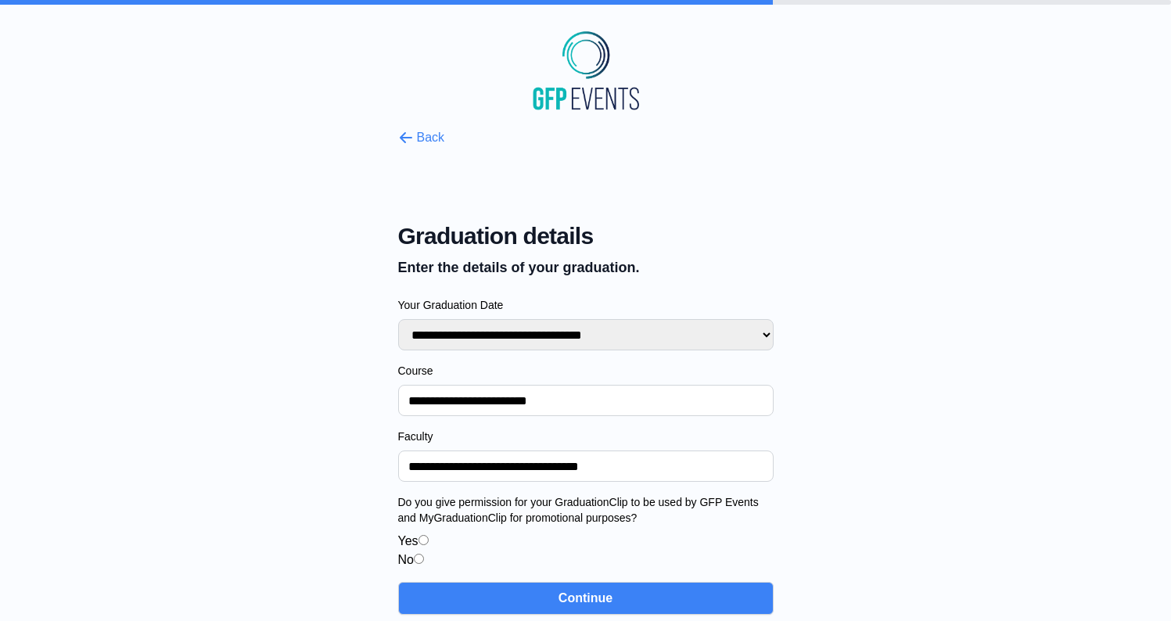
drag, startPoint x: 664, startPoint y: 463, endPoint x: 364, endPoint y: 474, distance: 300.5
click at [364, 473] on div "**********" at bounding box center [585, 365] width 1121 height 499
paste input "**********"
type input "**********"
click at [257, 492] on div "**********" at bounding box center [585, 365] width 1121 height 499
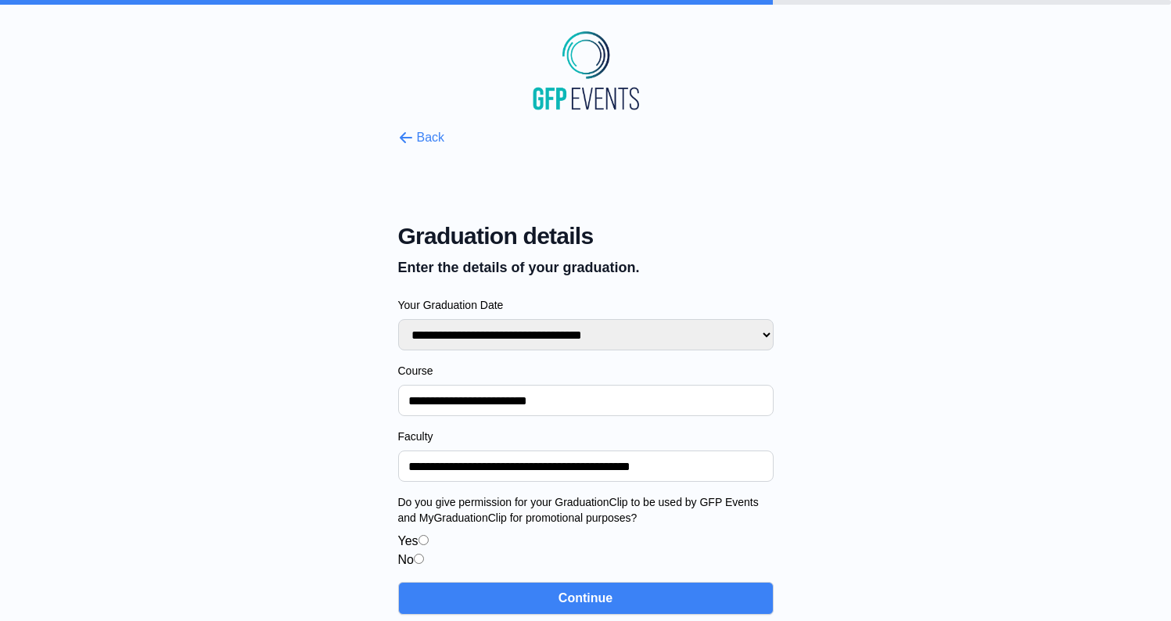
drag, startPoint x: 568, startPoint y: 400, endPoint x: 356, endPoint y: 399, distance: 211.9
click at [356, 399] on div "**********" at bounding box center [585, 365] width 1121 height 499
click at [283, 430] on div "**********" at bounding box center [585, 365] width 1121 height 499
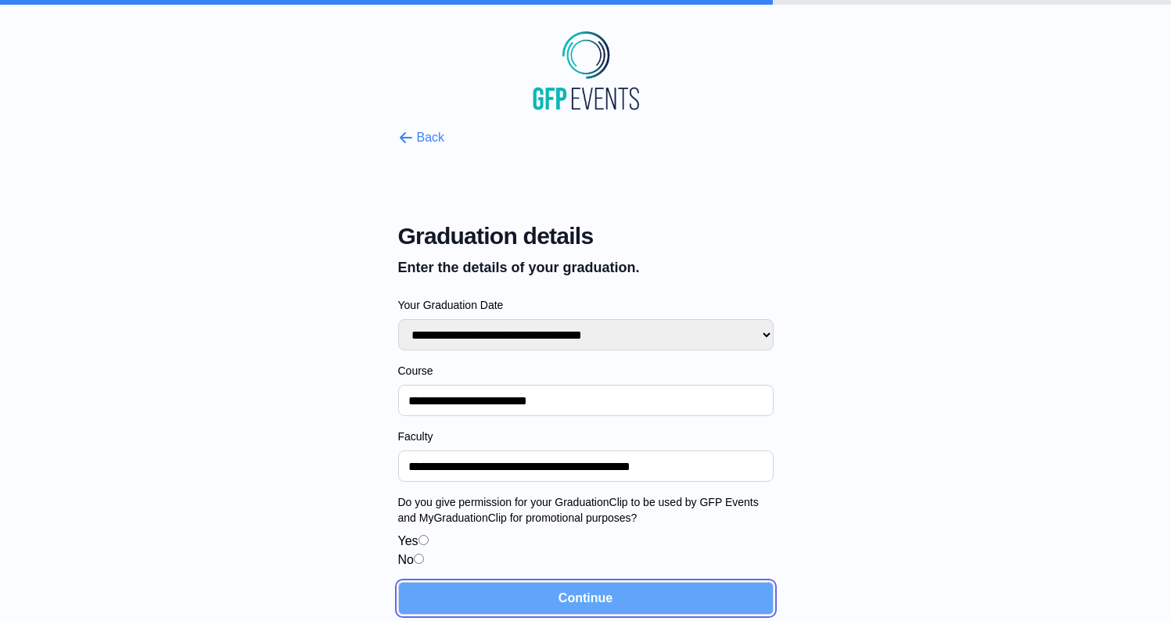
click at [586, 591] on button "Continue" at bounding box center [585, 598] width 375 height 33
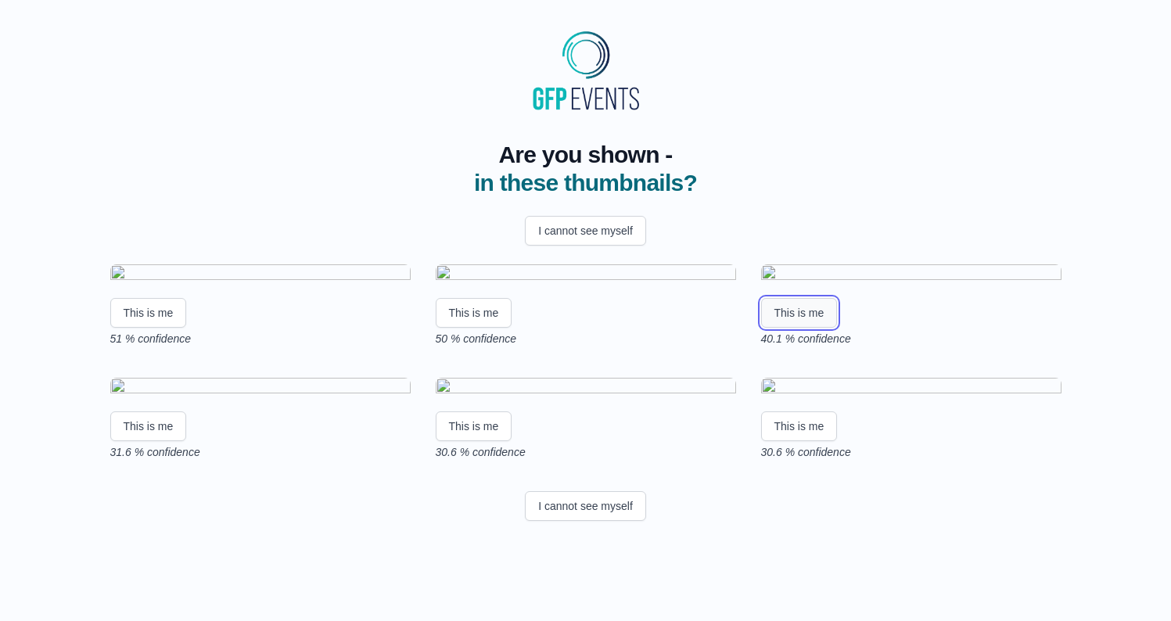
click at [797, 328] on button "This is me" at bounding box center [799, 313] width 77 height 30
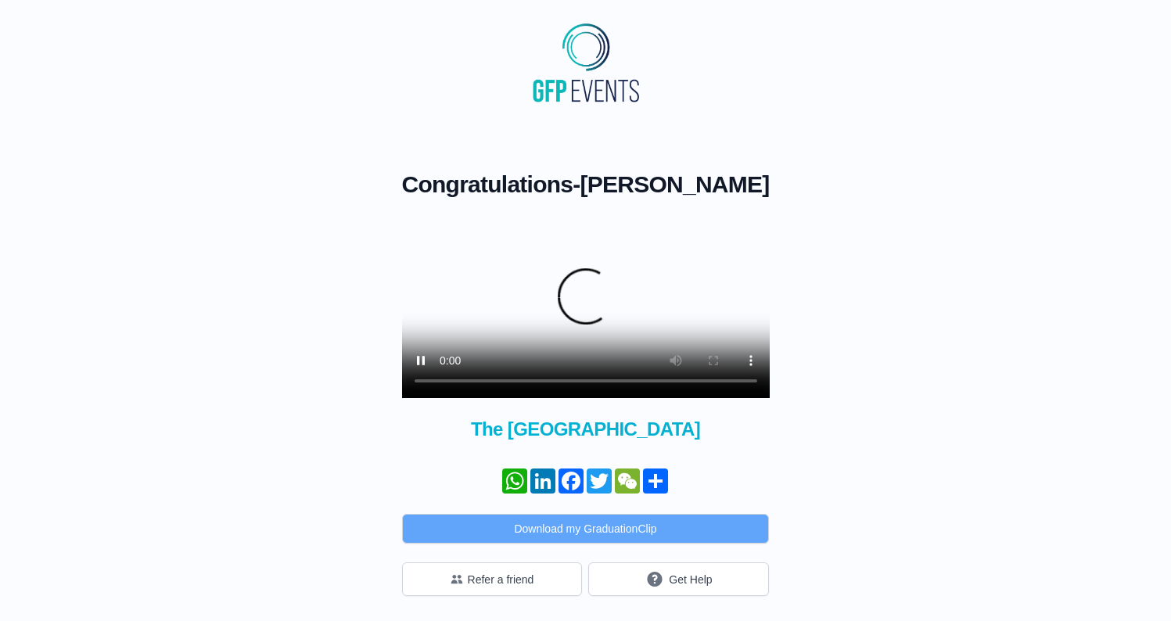
scroll to position [35, 0]
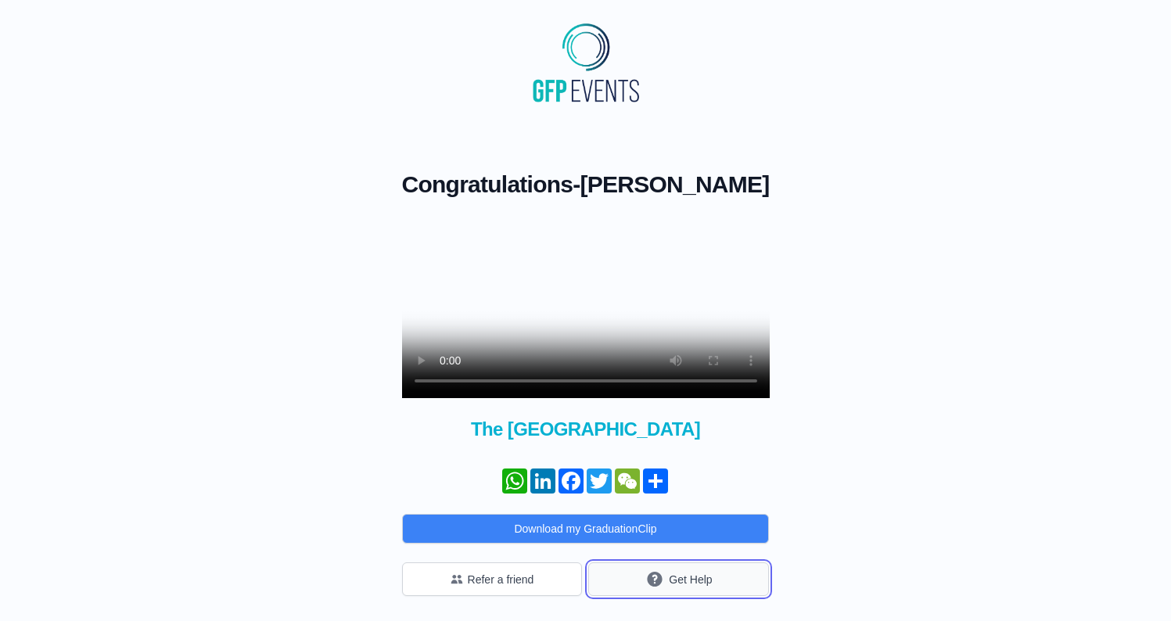
click at [676, 580] on button "Get Help" at bounding box center [678, 579] width 181 height 34
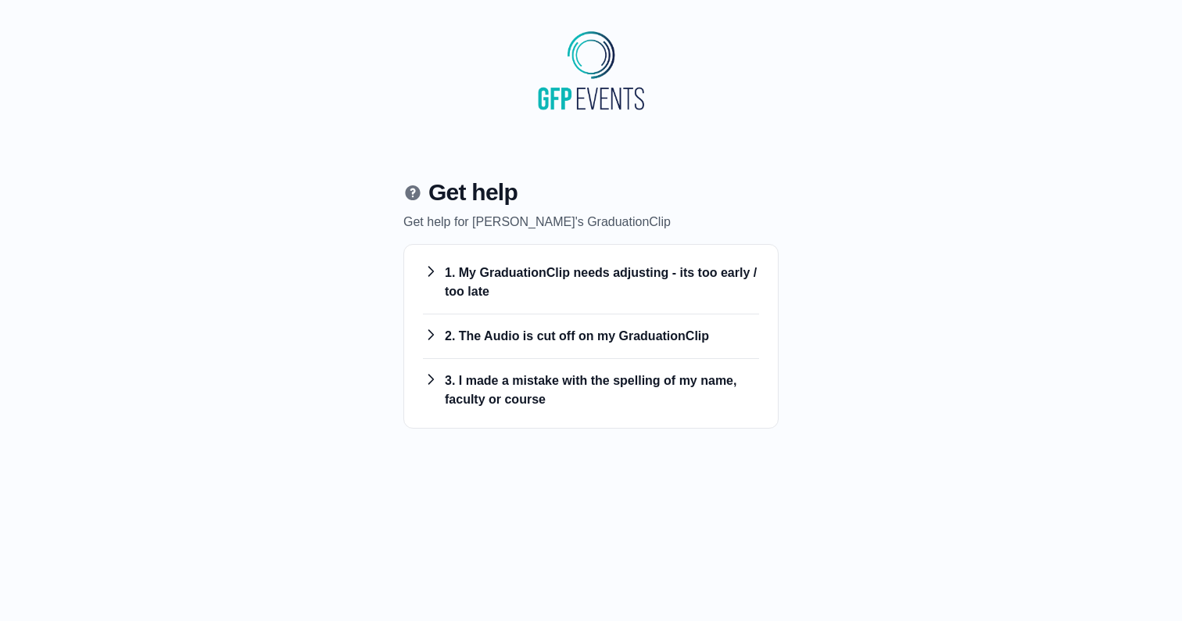
click at [551, 278] on h3 "1. My GraduationClip needs adjusting - its too early / too late" at bounding box center [591, 283] width 336 height 38
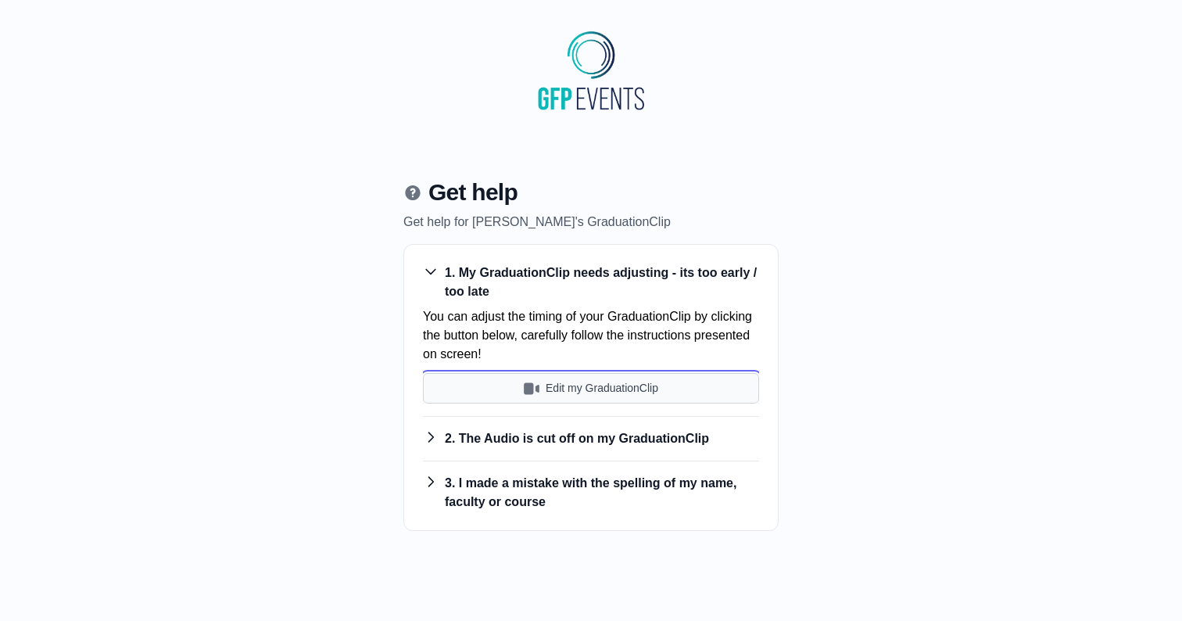
click at [576, 394] on button "Edit my GraduationClip" at bounding box center [591, 388] width 336 height 30
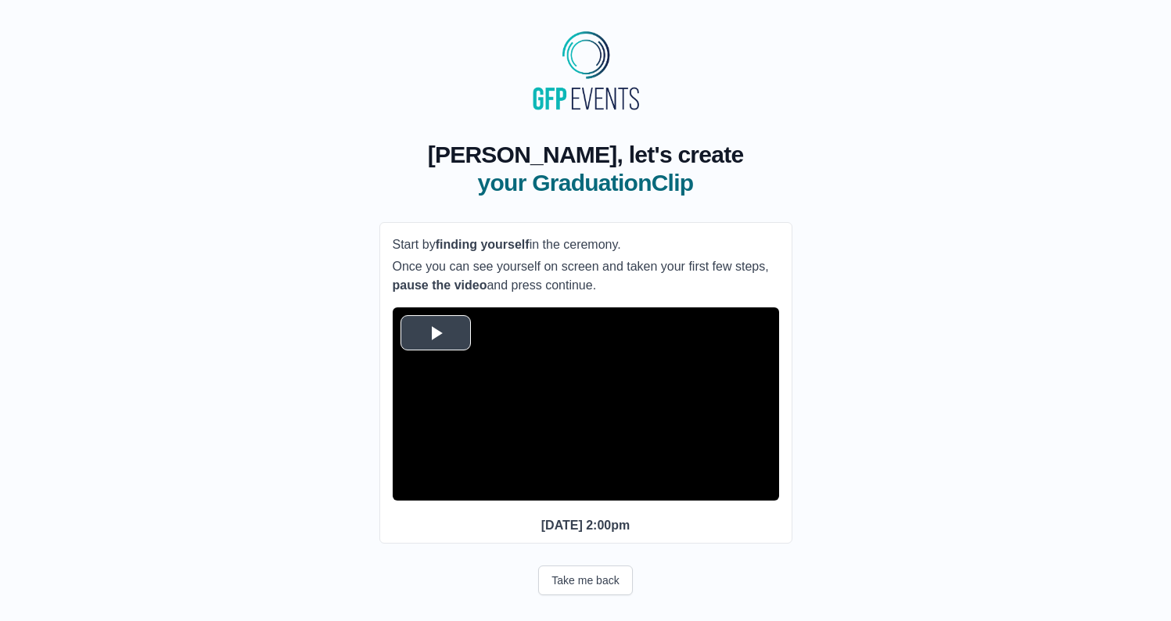
click at [436, 333] on span "Video Player" at bounding box center [436, 333] width 0 height 0
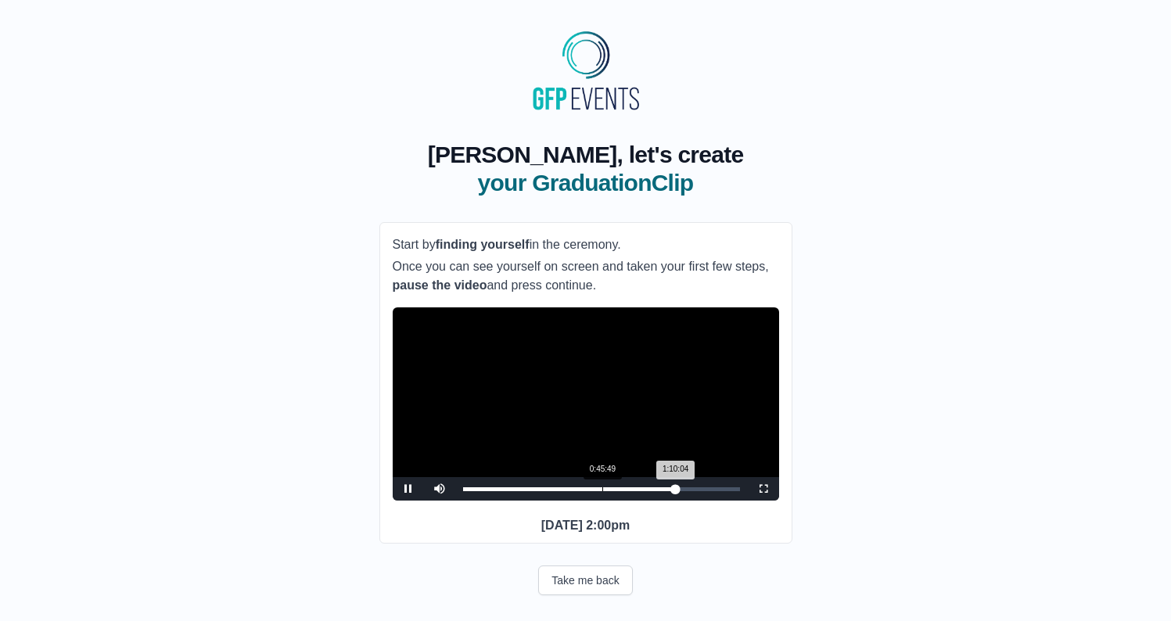
click at [583, 491] on div "1:10:04 Progress : 0%" at bounding box center [569, 489] width 213 height 4
click at [621, 491] on div "Loaded : 0% 0:52:31 0:39:23 Progress : 0%" at bounding box center [601, 489] width 277 height 4
click at [408, 489] on span "Video Player" at bounding box center [408, 489] width 0 height 0
click at [665, 491] on div "Loaded : 0% 1:06:41 0:53:24 Progress : 0%" at bounding box center [601, 489] width 277 height 4
click at [665, 491] on div "1:06:41 Progress : 0%" at bounding box center [564, 489] width 203 height 4
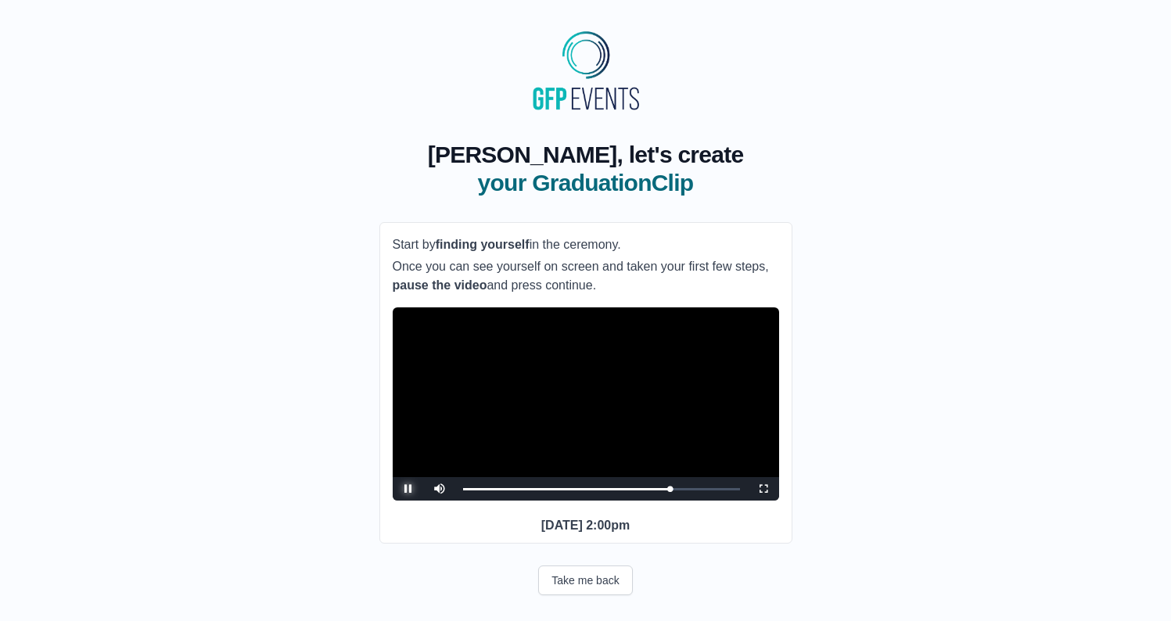
scroll to position [20, 0]
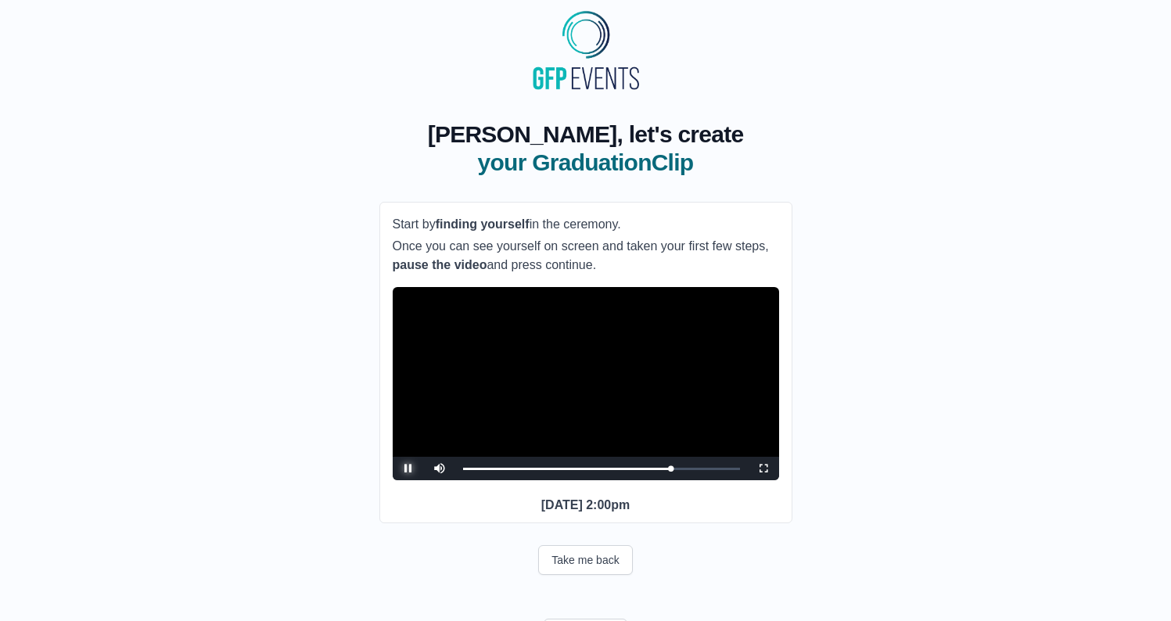
click at [408, 468] on span "Video Player" at bounding box center [408, 468] width 0 height 0
drag, startPoint x: 581, startPoint y: 585, endPoint x: 240, endPoint y: 542, distance: 343.6
click at [245, 545] on div "**********" at bounding box center [585, 379] width 1121 height 568
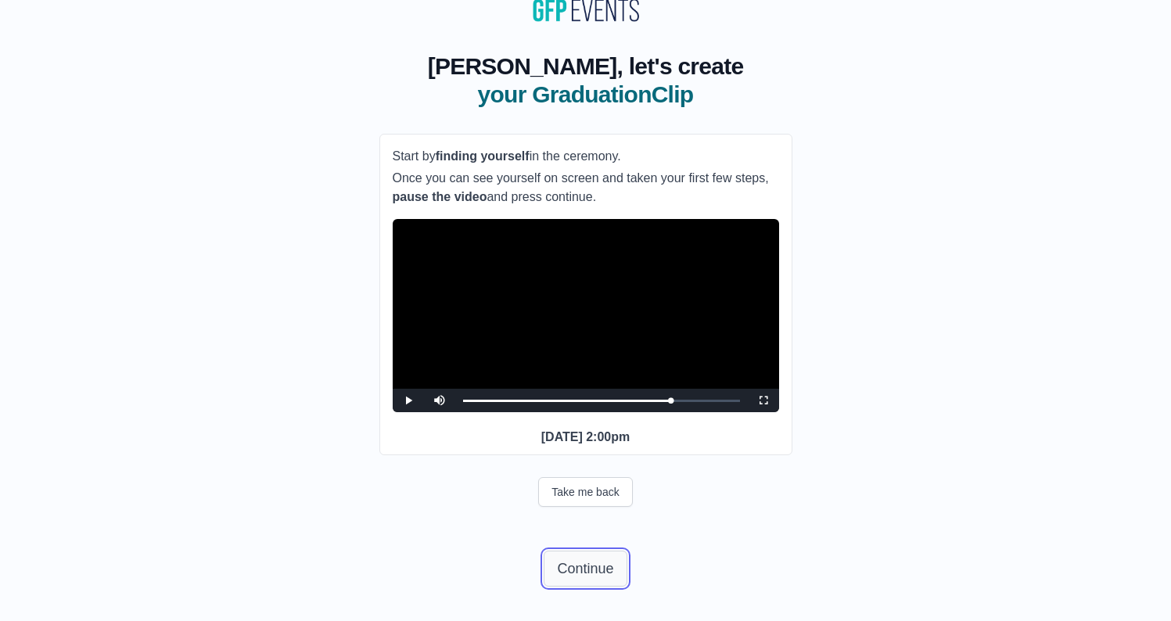
click at [579, 565] on button "Continue" at bounding box center [584, 569] width 83 height 36
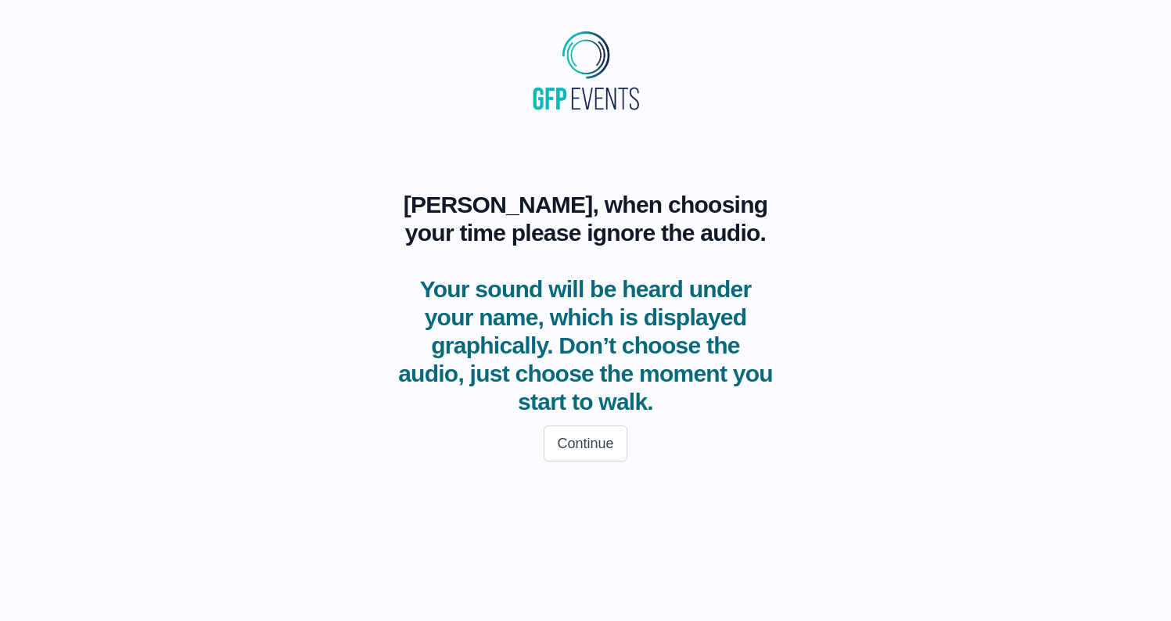
scroll to position [0, 0]
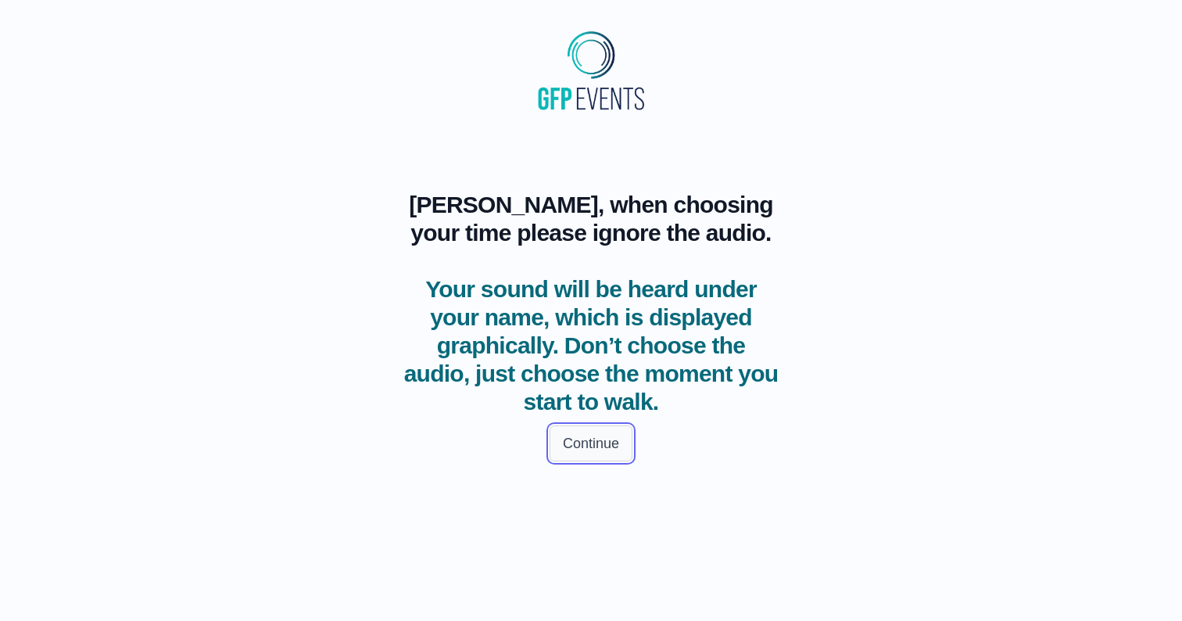
click at [585, 440] on button "Continue" at bounding box center [591, 443] width 83 height 36
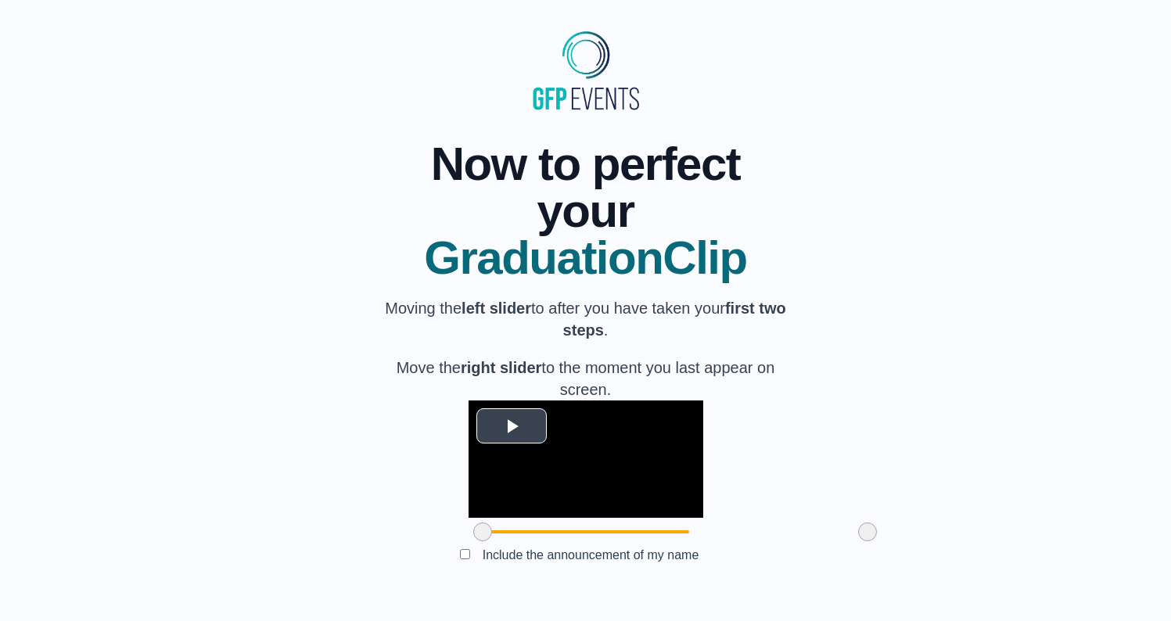
scroll to position [113, 0]
click at [511, 426] on span "Video Player" at bounding box center [511, 426] width 0 height 0
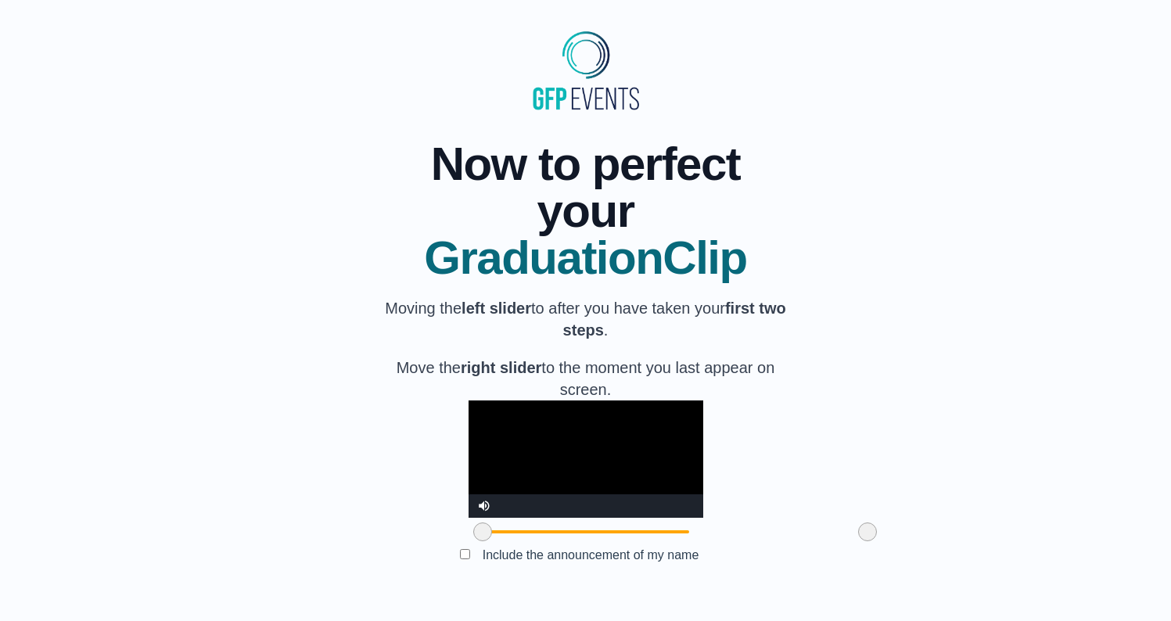
click at [468, 411] on video "Video Player" at bounding box center [585, 458] width 235 height 117
drag, startPoint x: 394, startPoint y: 537, endPoint x: 470, endPoint y: 540, distance: 75.9
click at [547, 540] on span at bounding box center [556, 531] width 19 height 19
drag, startPoint x: 780, startPoint y: 533, endPoint x: 757, endPoint y: 533, distance: 22.7
click at [835, 533] on span at bounding box center [844, 531] width 19 height 19
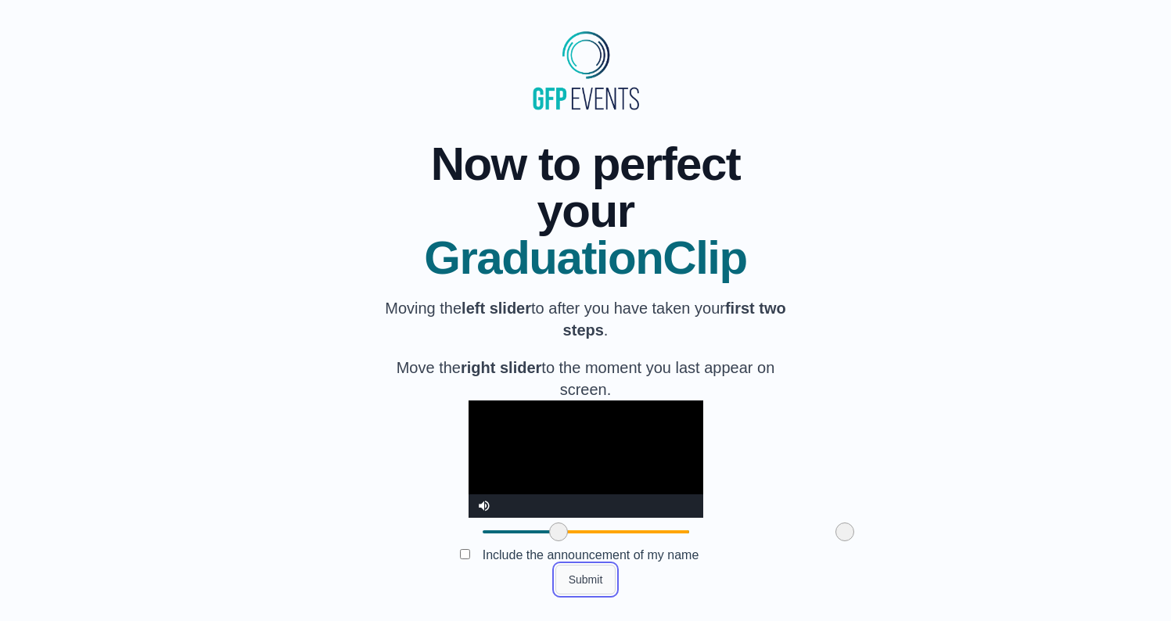
click at [581, 585] on button "Submit" at bounding box center [585, 580] width 61 height 30
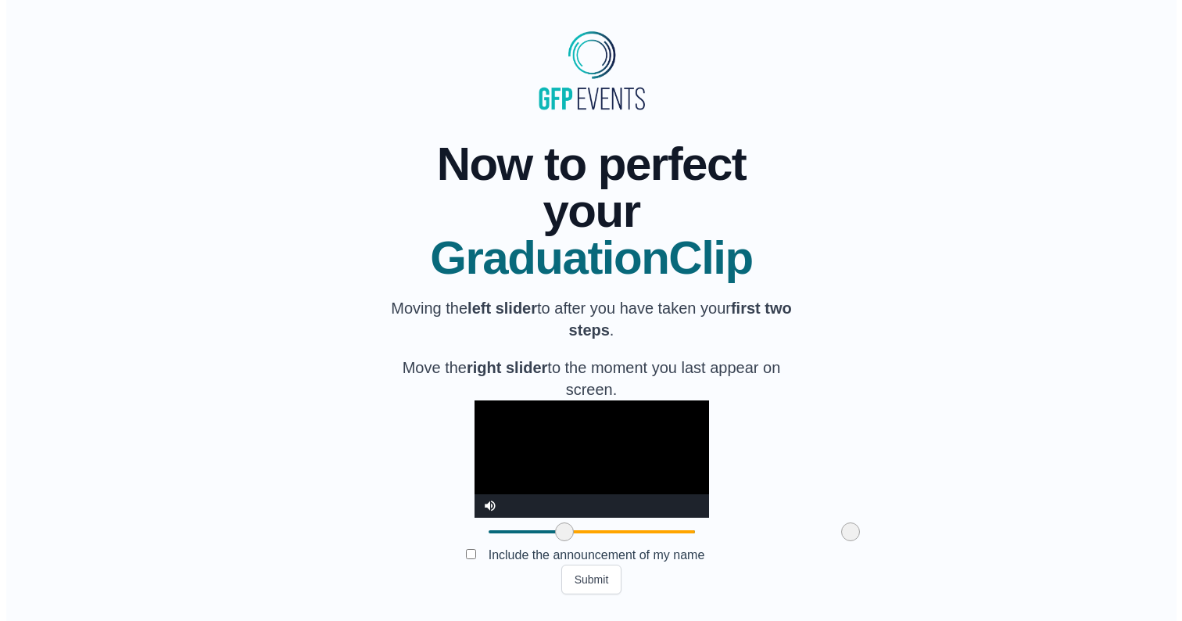
scroll to position [0, 0]
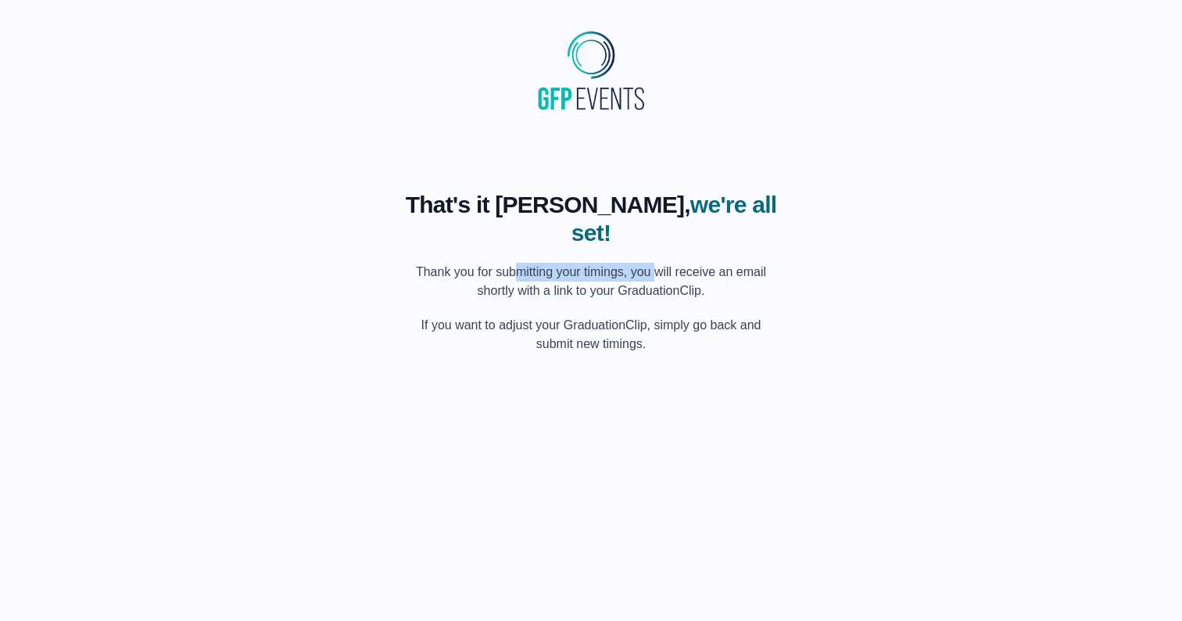
drag, startPoint x: 508, startPoint y: 246, endPoint x: 665, endPoint y: 236, distance: 157.5
click at [655, 263] on p "Thank you for submitting your timings, you will receive an email shortly with a…" at bounding box center [590, 282] width 375 height 38
click at [680, 263] on p "Thank you for submitting your timings, you will receive an email shortly with a…" at bounding box center [590, 282] width 375 height 38
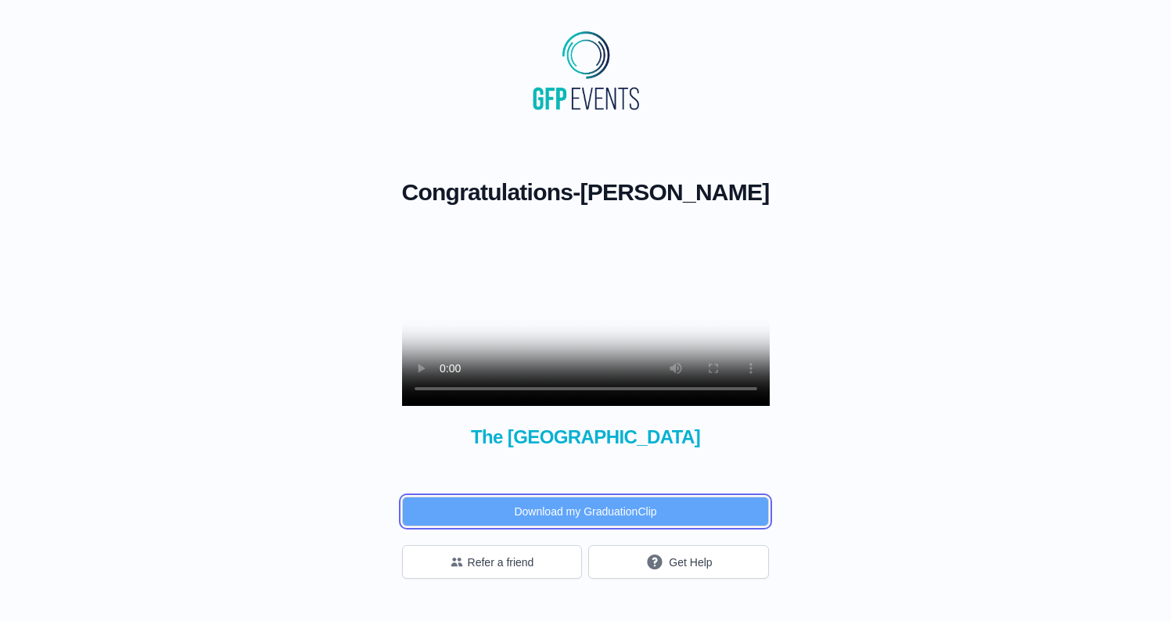
click at [569, 526] on button "Download my GraduationClip" at bounding box center [586, 512] width 368 height 30
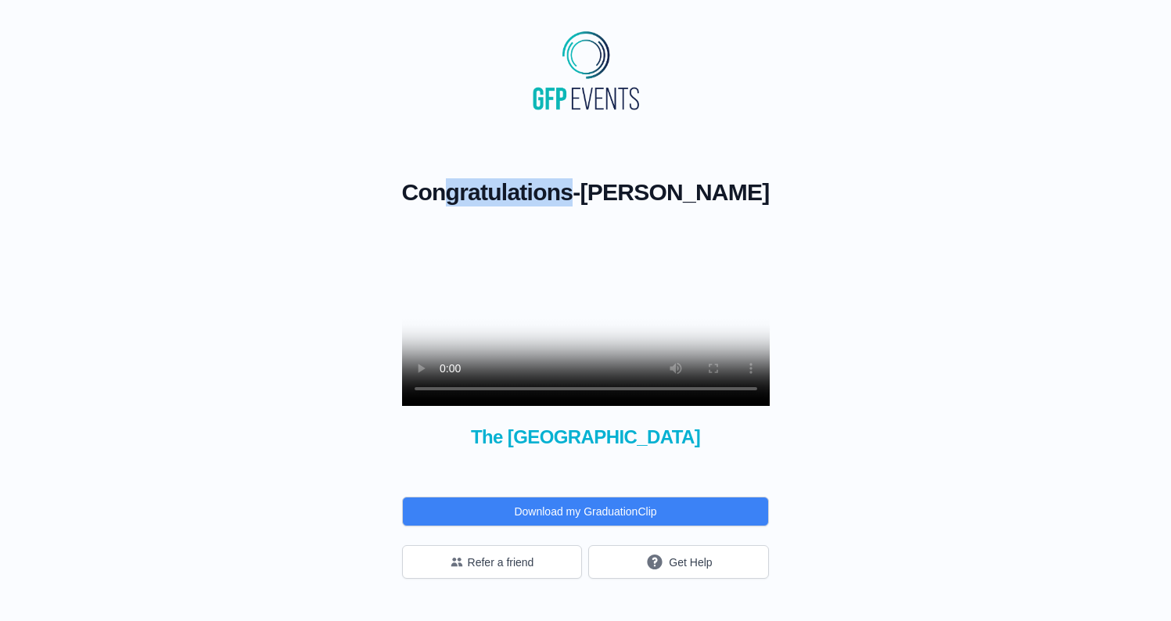
drag, startPoint x: 479, startPoint y: 196, endPoint x: 620, endPoint y: 198, distance: 140.8
click at [613, 198] on h1 "Congratulations - [PERSON_NAME]" at bounding box center [586, 192] width 368 height 28
click at [677, 199] on span "[PERSON_NAME]" at bounding box center [674, 192] width 189 height 26
click at [698, 199] on span "[PERSON_NAME]" at bounding box center [674, 192] width 189 height 26
drag, startPoint x: 714, startPoint y: 196, endPoint x: 608, endPoint y: 193, distance: 105.6
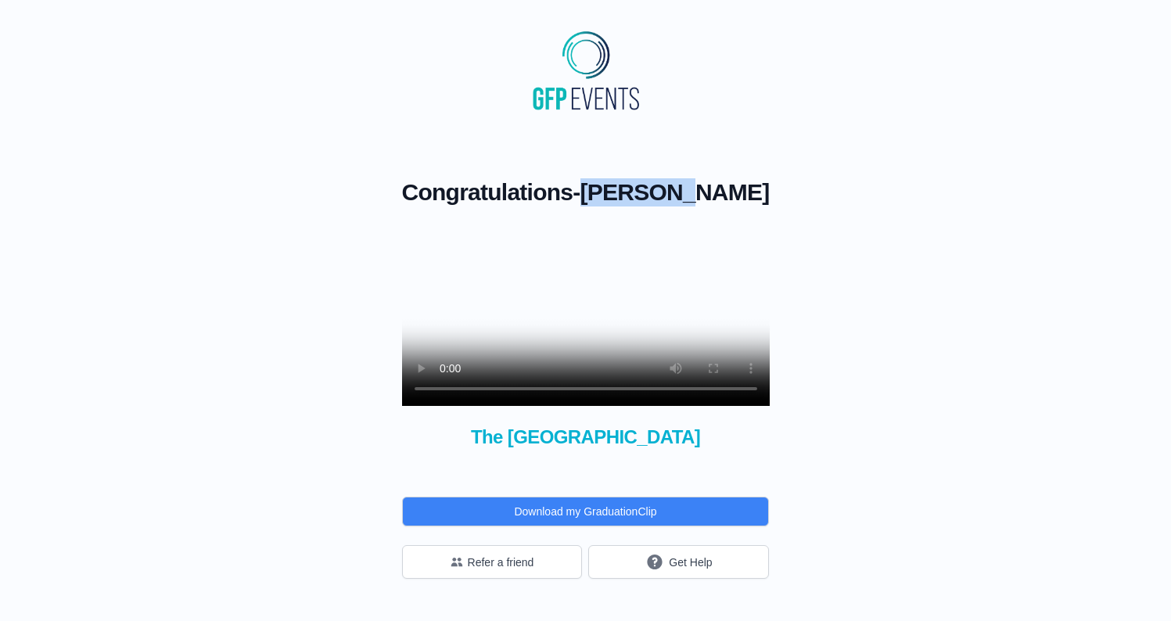
click at [622, 193] on h1 "Congratulations - [PERSON_NAME]" at bounding box center [586, 192] width 368 height 28
drag, startPoint x: 608, startPoint y: 193, endPoint x: 590, endPoint y: 195, distance: 18.1
click at [604, 193] on h1 "Congratulations - [PERSON_NAME]" at bounding box center [586, 192] width 368 height 28
click at [490, 195] on span "Congratulations" at bounding box center [487, 192] width 171 height 26
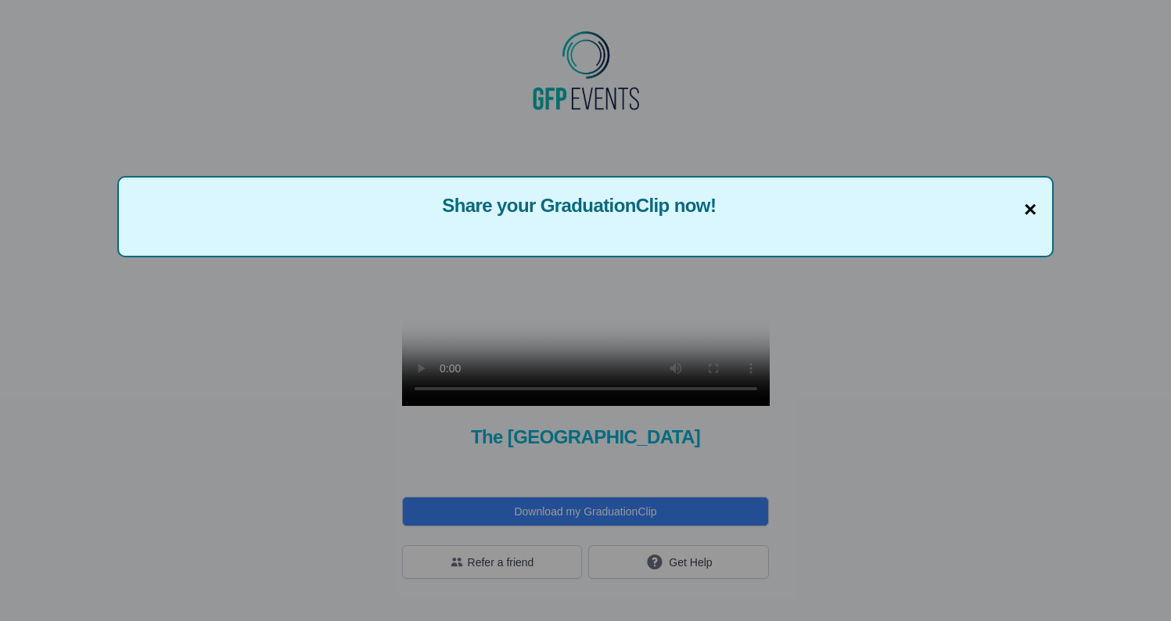
click at [1027, 210] on span "×" at bounding box center [1030, 209] width 13 height 33
